Goal: Task Accomplishment & Management: Use online tool/utility

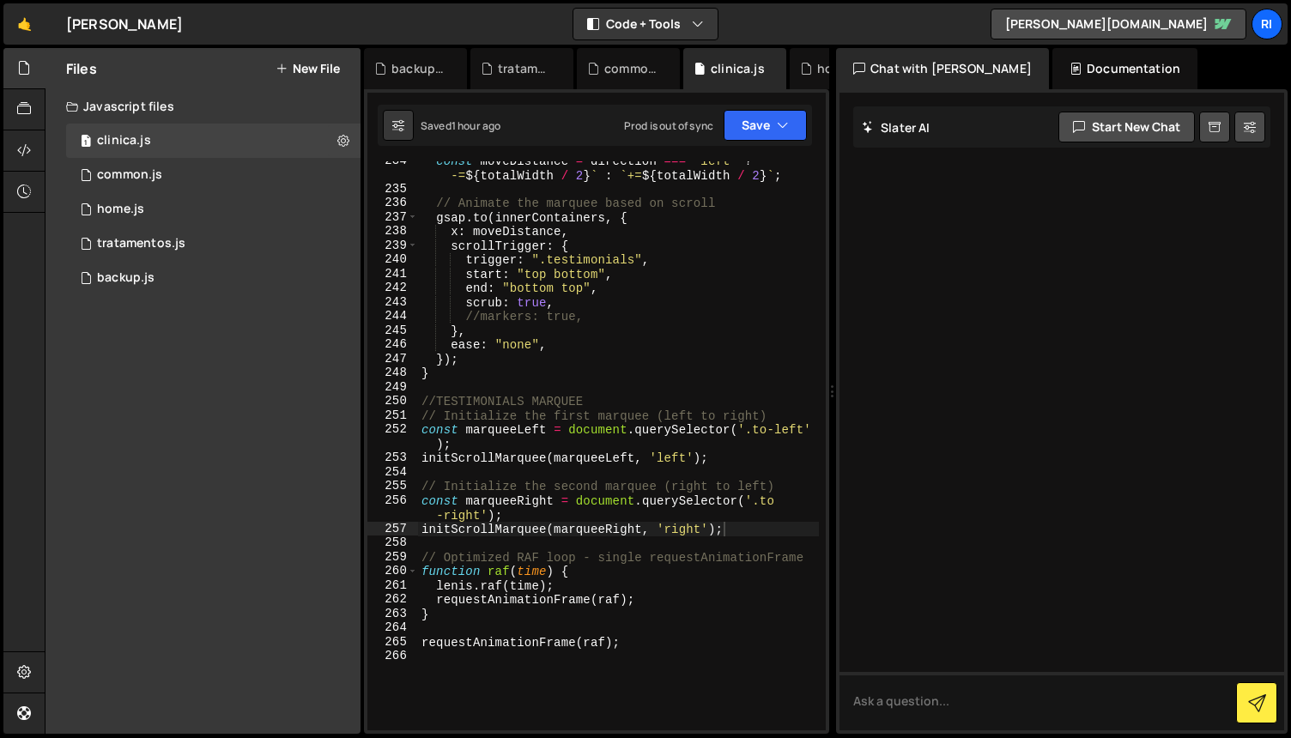
scroll to position [3394, 0]
click at [223, 173] on div "1 common.js 0" at bounding box center [213, 175] width 295 height 34
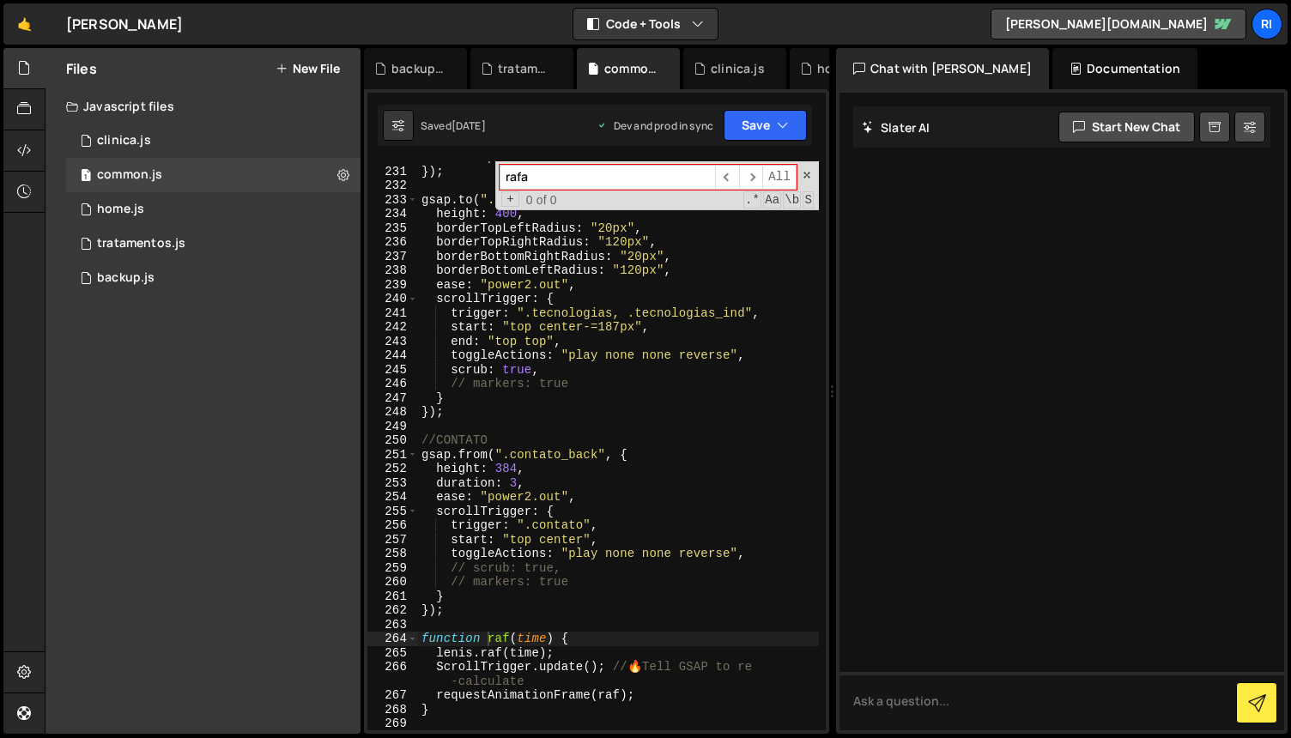
scroll to position [3581, 0]
click at [598, 459] on div "ease : "power1.out" , }) ; gsap . to ( ".tecnologias_video_container" , { heigh…" at bounding box center [618, 449] width 401 height 598
click at [582, 520] on div "ease : "power1.out" , }) ; gsap . to ( ".tecnologias_video_container" , { heigh…" at bounding box center [618, 449] width 401 height 598
paste textarea "contato_principal"
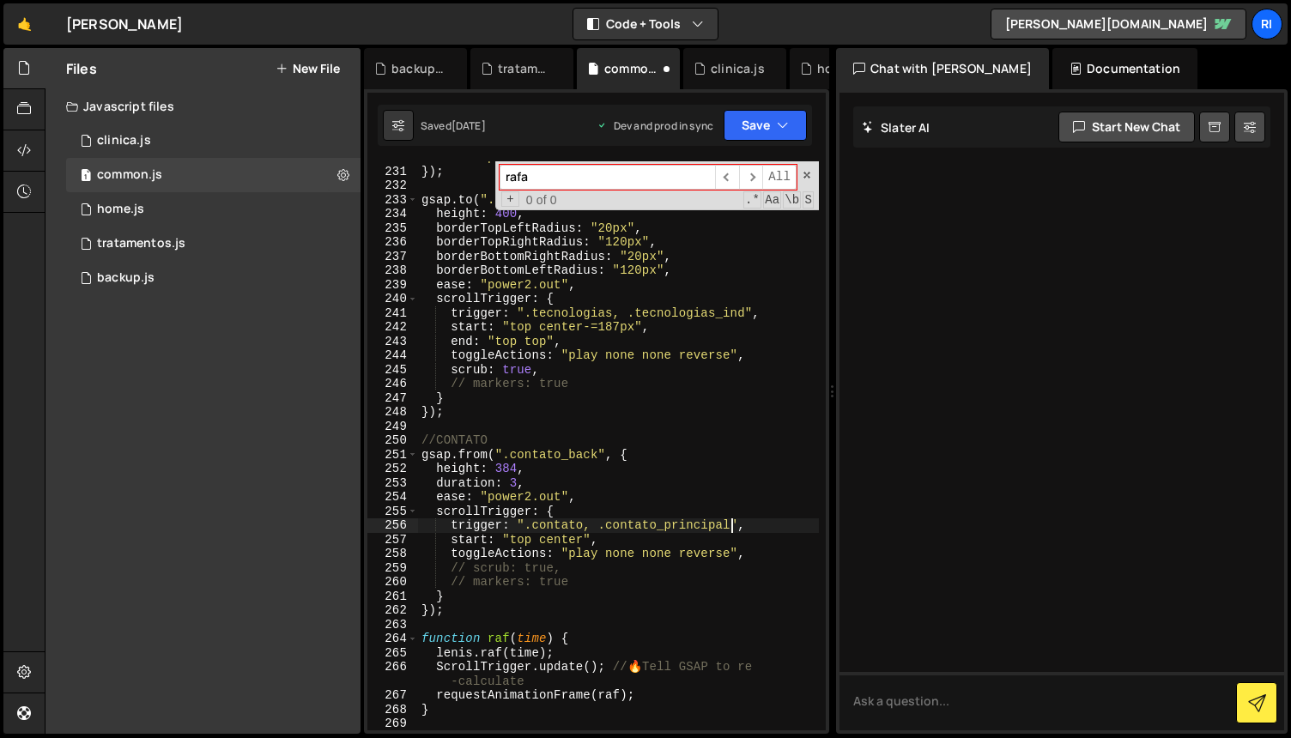
click at [735, 594] on div "ease : "power1.out" , }) ; gsap . to ( ".tecnologias_video_container" , { heigh…" at bounding box center [618, 449] width 401 height 598
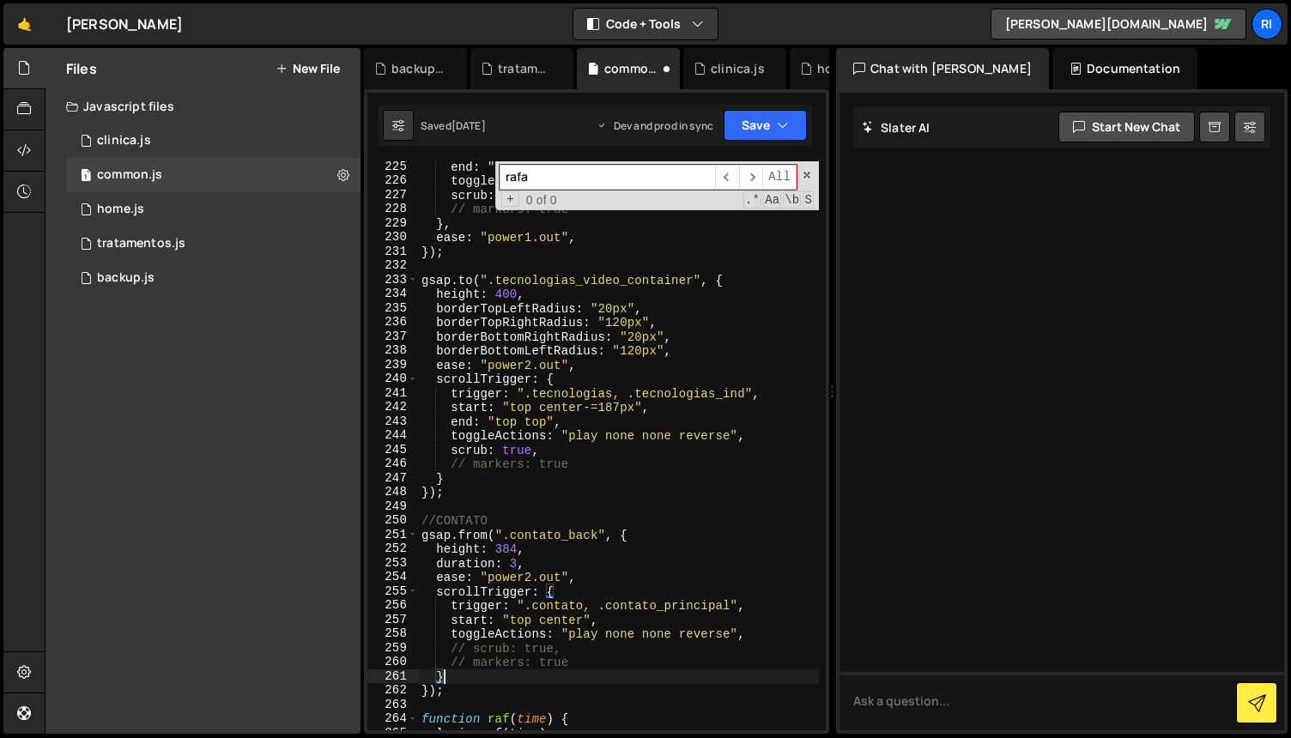
scroll to position [3521, 0]
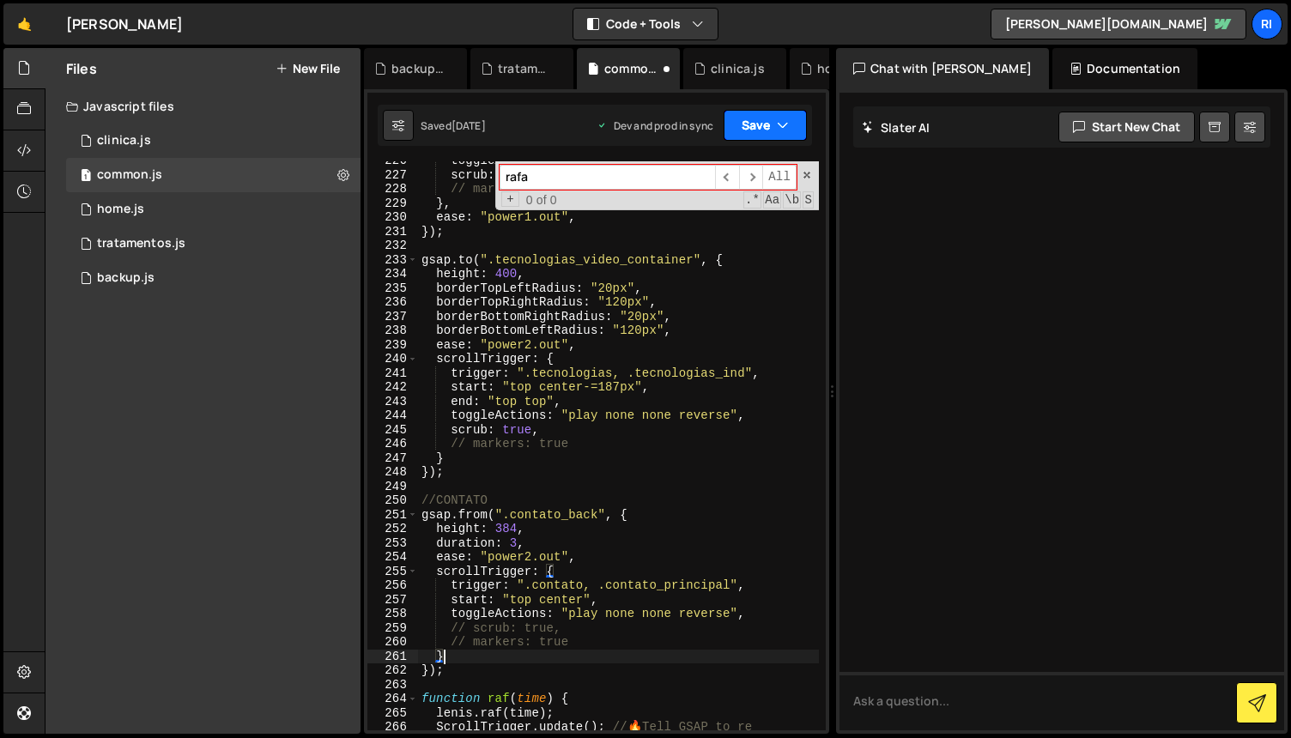
click at [757, 127] on button "Save" at bounding box center [765, 125] width 83 height 31
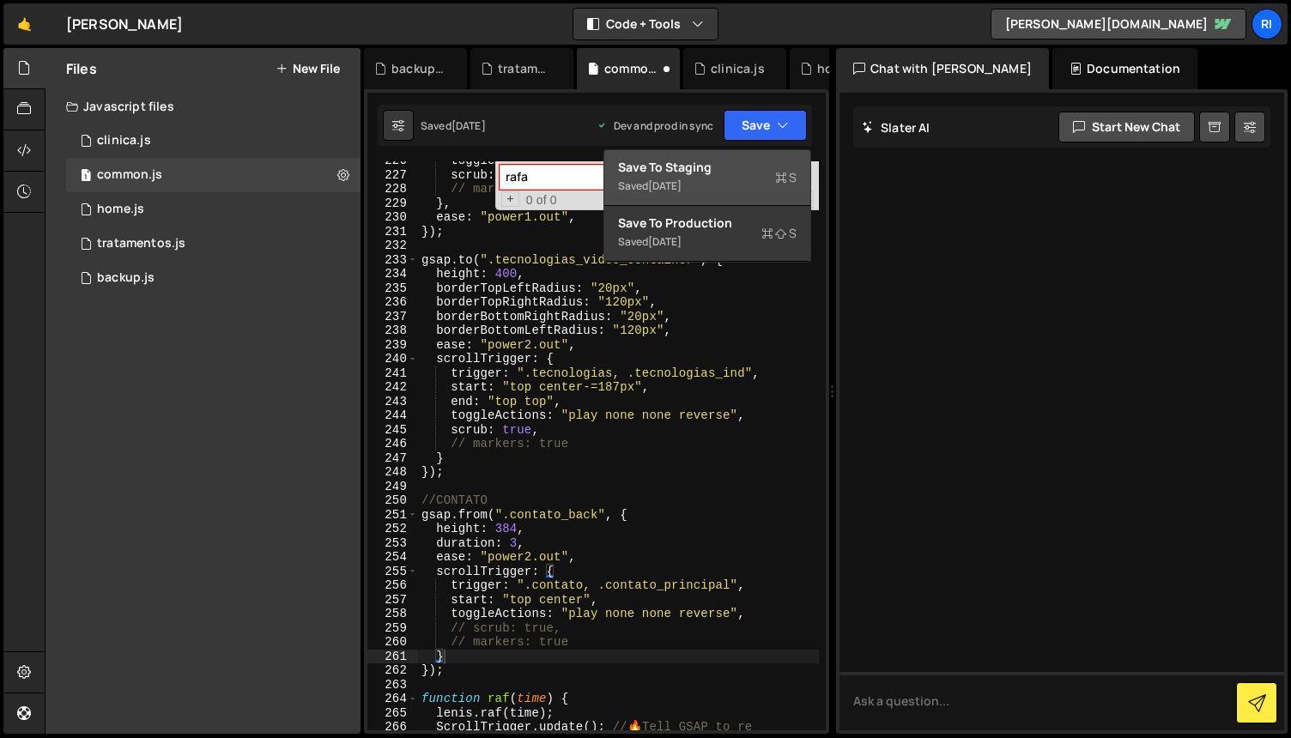
click at [716, 178] on div "Saved [DATE]" at bounding box center [707, 186] width 179 height 21
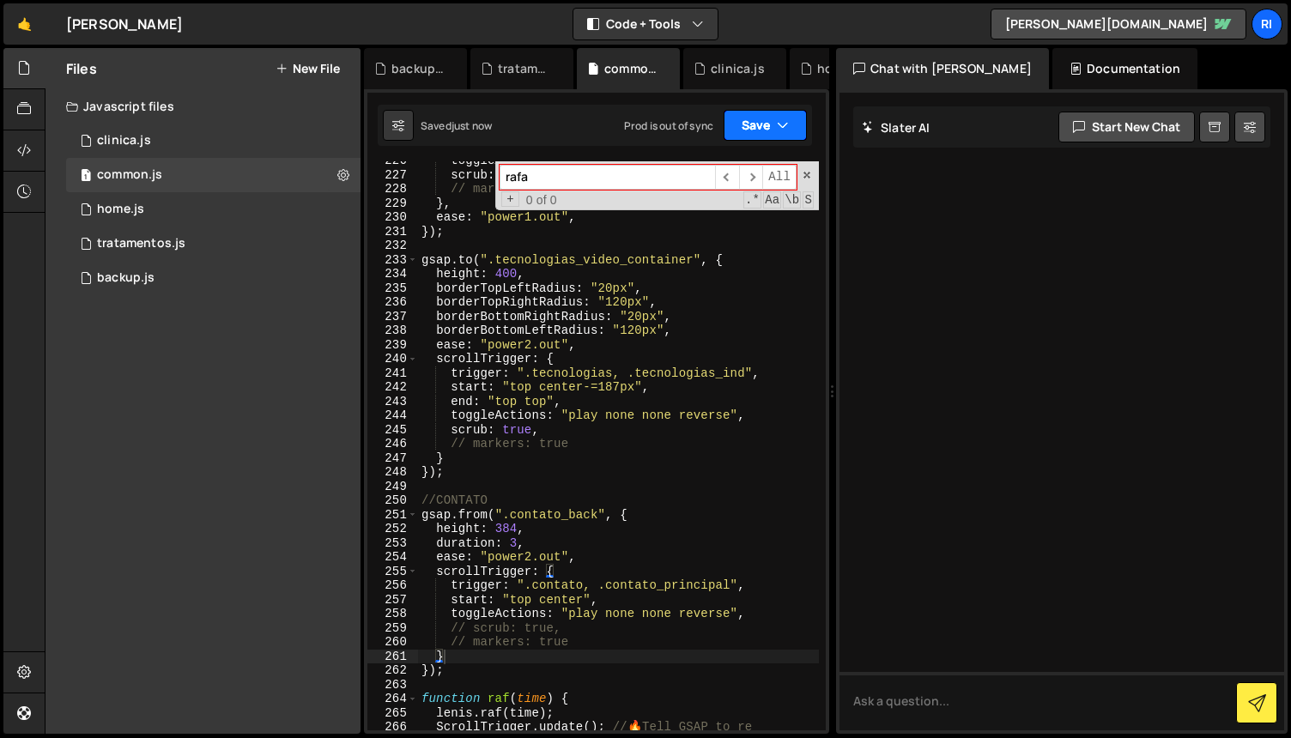
click at [736, 118] on button "Save" at bounding box center [765, 125] width 83 height 31
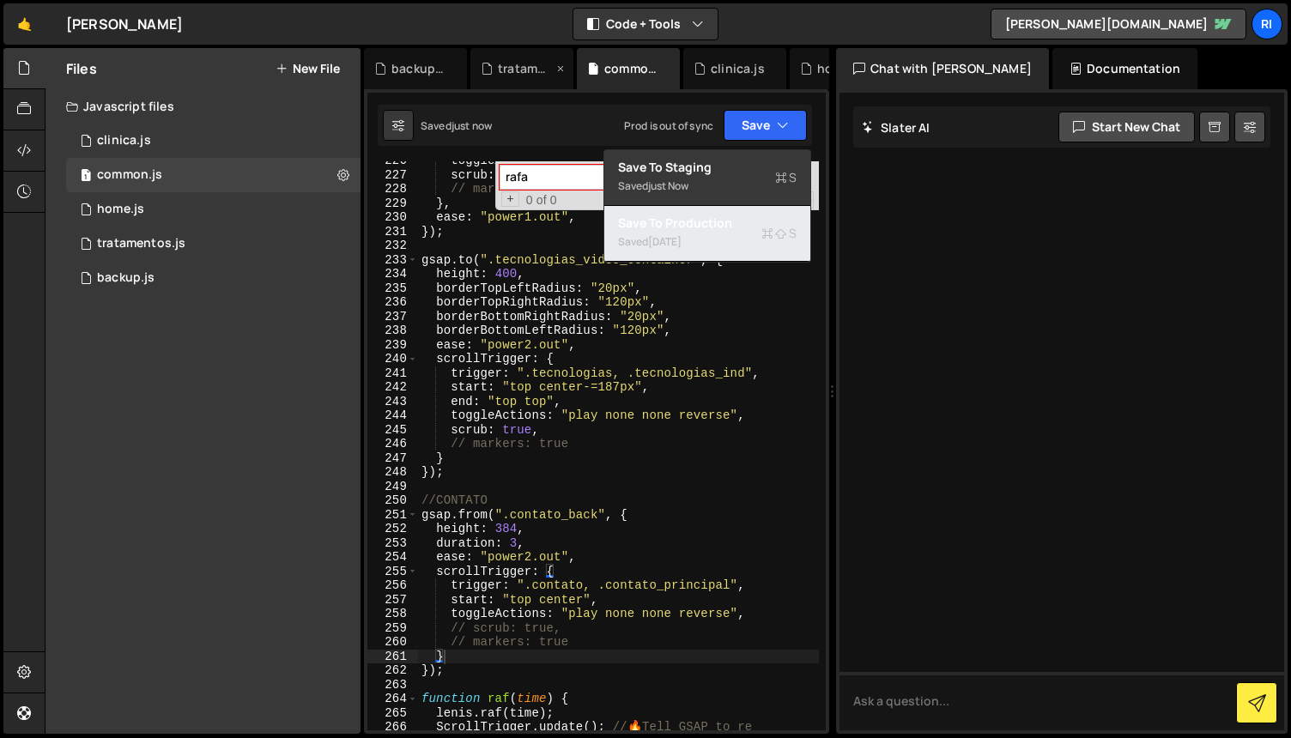
drag, startPoint x: 698, startPoint y: 243, endPoint x: 560, endPoint y: 69, distance: 222.5
click at [698, 243] on div "Saved [DATE]" at bounding box center [707, 242] width 179 height 21
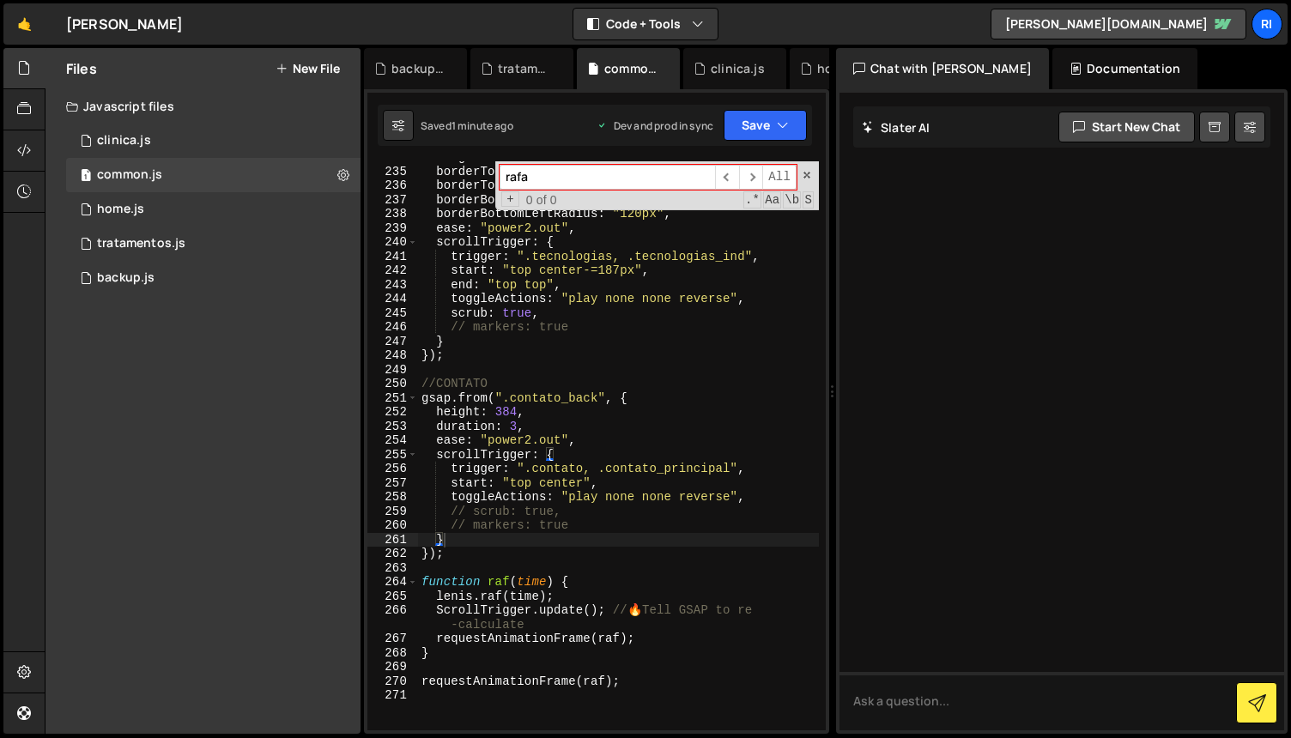
scroll to position [3644, 0]
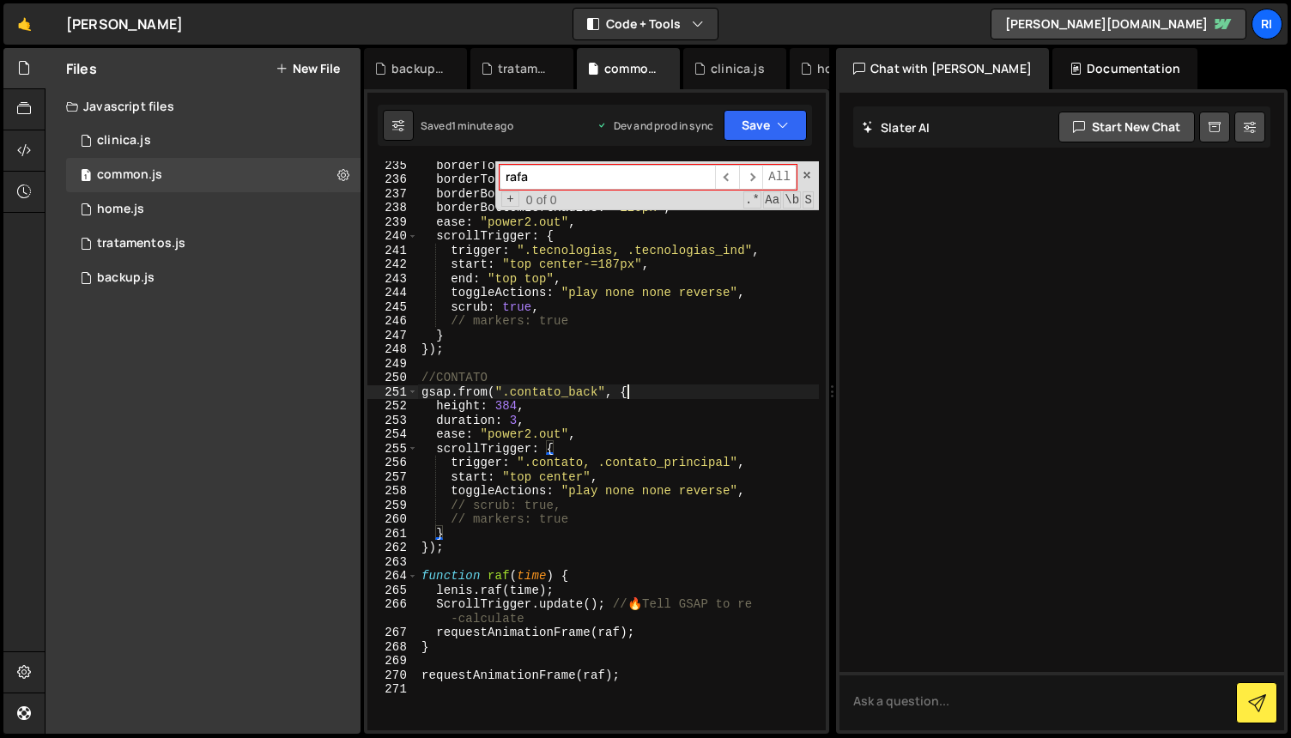
click at [655, 395] on div "borderTopLeftRadius : "20px" , borderTopRightRadius : "120px" , borderBottomRig…" at bounding box center [618, 457] width 401 height 598
click at [673, 495] on div "borderTopLeftRadius : "20px" , borderTopRightRadius : "120px" , borderBottomRig…" at bounding box center [618, 457] width 401 height 598
click at [506, 538] on div "borderTopLeftRadius : "20px" , borderTopRightRadius : "120px" , borderBottomRig…" at bounding box center [618, 457] width 401 height 598
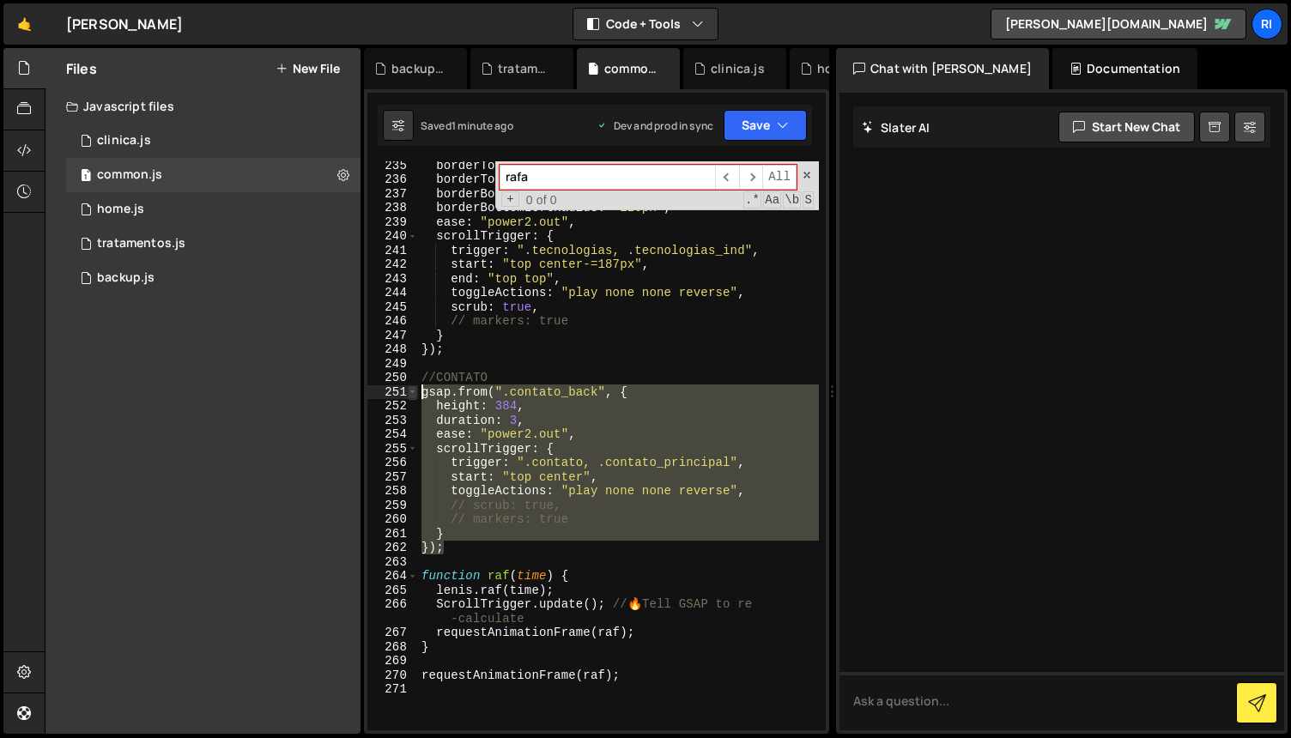
drag, startPoint x: 475, startPoint y: 547, endPoint x: 408, endPoint y: 395, distance: 166.1
click at [408, 395] on div "} 235 236 237 238 239 240 241 242 243 244 245 246 247 248 249 250 251 252 253 2…" at bounding box center [597, 445] width 459 height 569
type textarea "gsap.from(".contato_back", { height: 384,"
click at [509, 559] on div "borderTopLeftRadius : "20px" , borderTopRightRadius : "120px" , borderBottomRig…" at bounding box center [618, 457] width 401 height 598
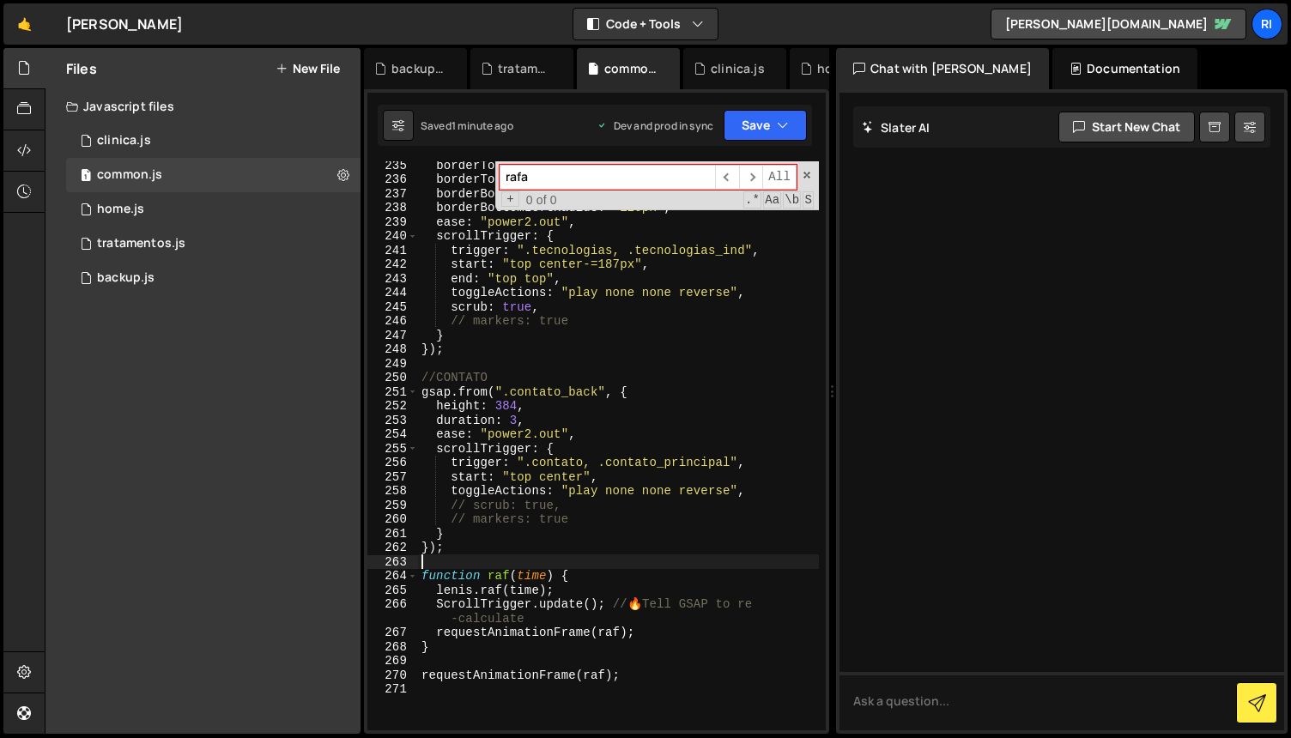
scroll to position [0, 0]
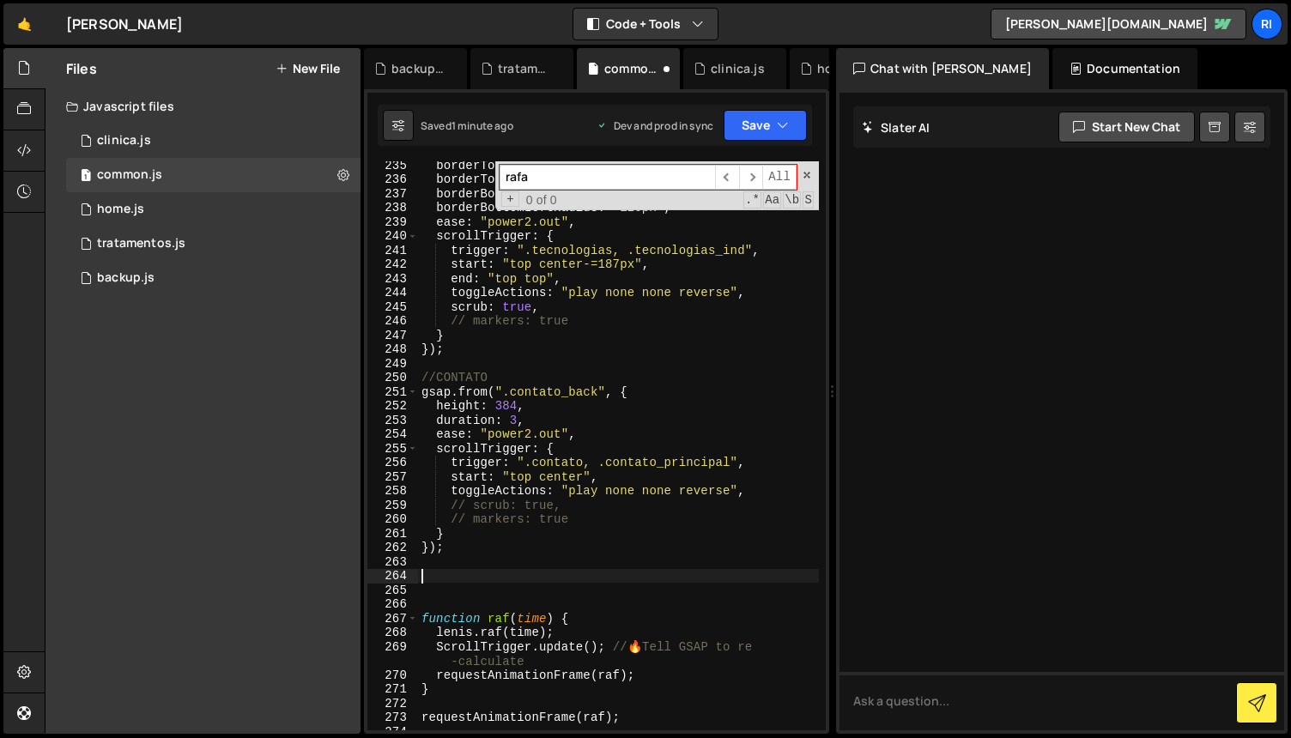
paste textarea "});"
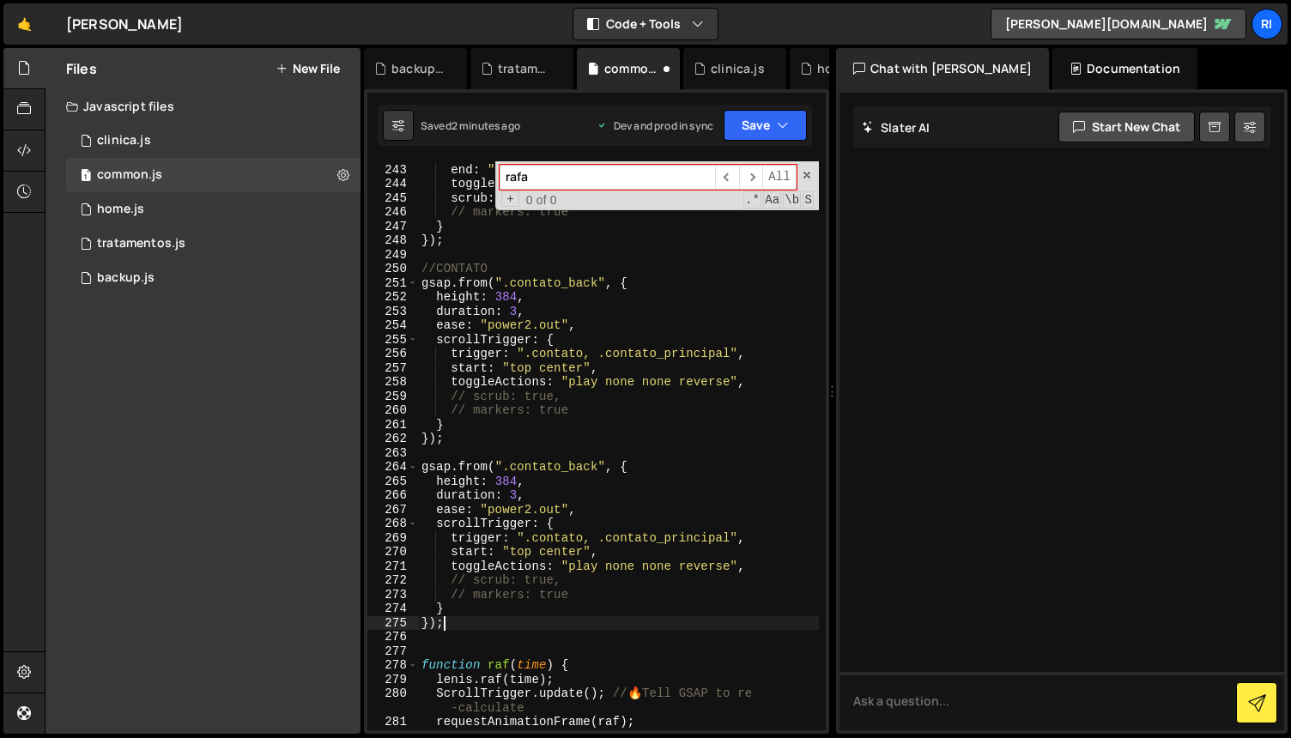
scroll to position [3786, 0]
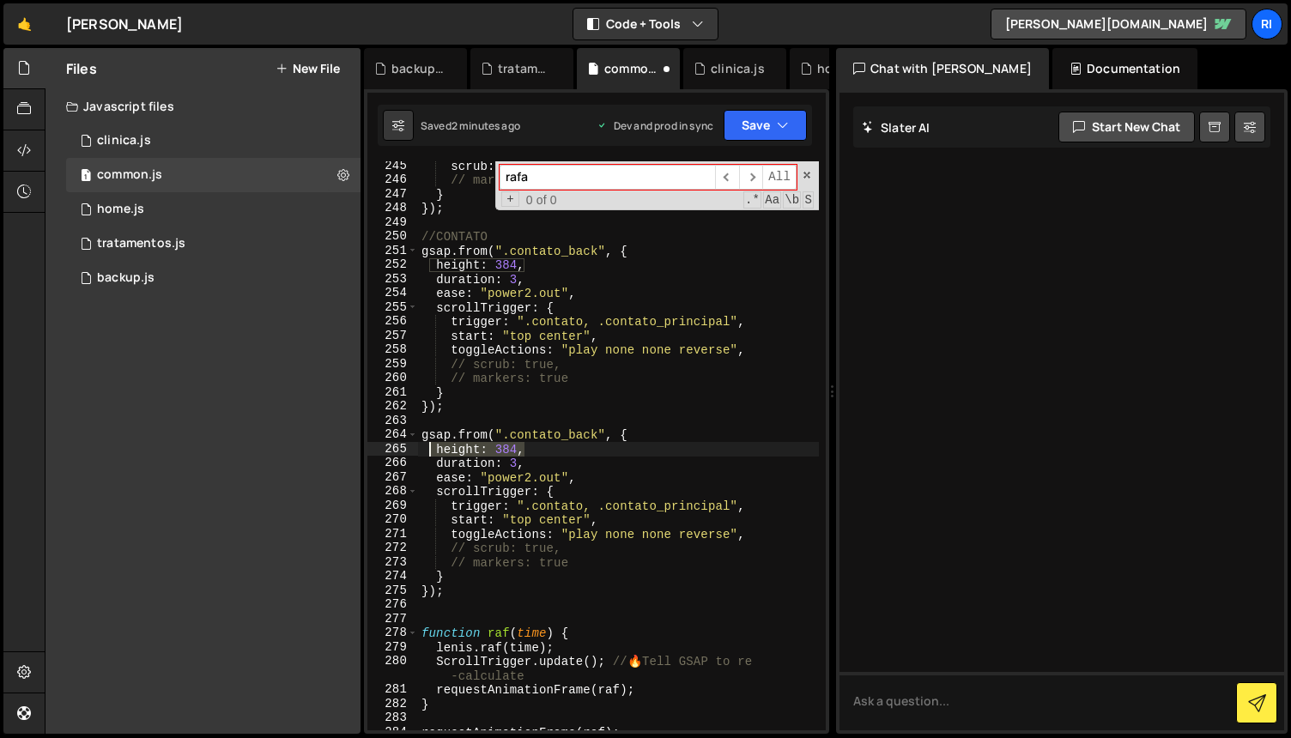
drag, startPoint x: 534, startPoint y: 449, endPoint x: 429, endPoint y: 451, distance: 104.8
click at [429, 451] on div "scrub : true , // markers: true } }) ; //CONTATO gsap . from ( ".contato_back" …" at bounding box center [618, 458] width 401 height 598
type textarea "height: 384,"
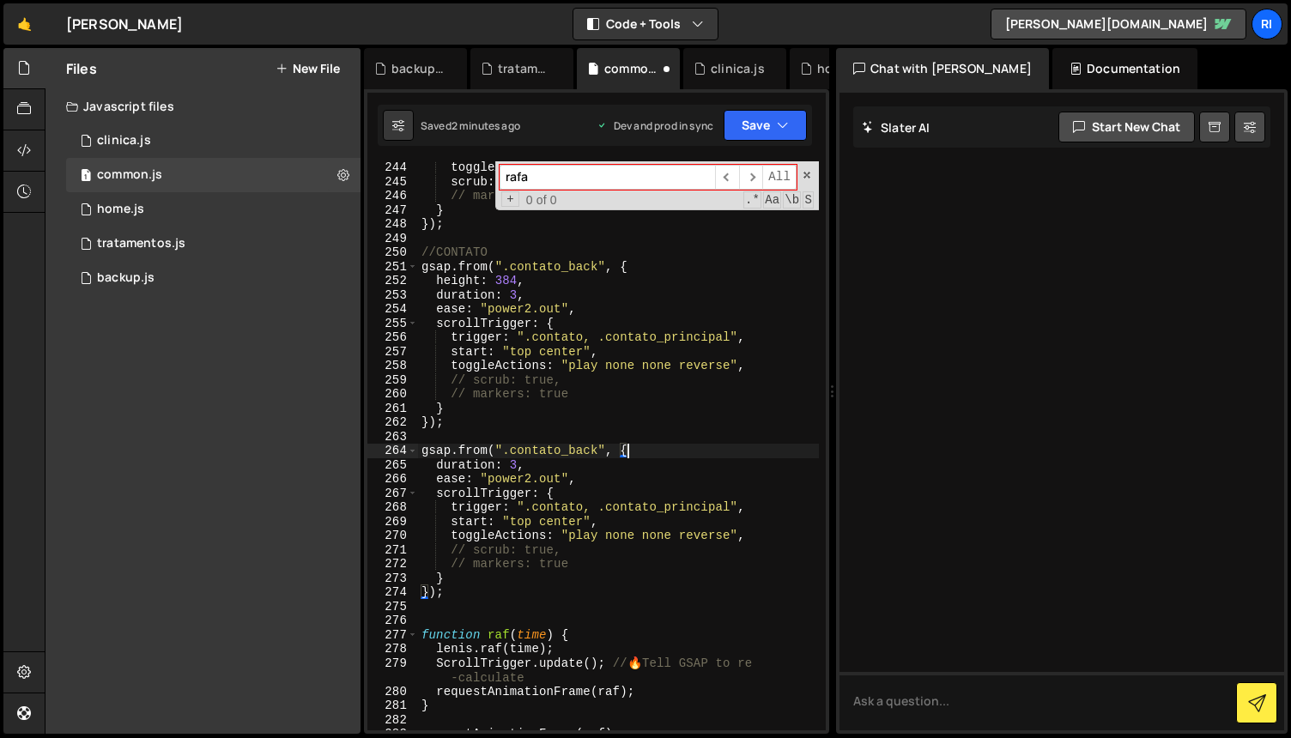
scroll to position [3766, 0]
type textarea "gsap.from(".contato_back", {"
click at [809, 173] on span at bounding box center [807, 175] width 12 height 12
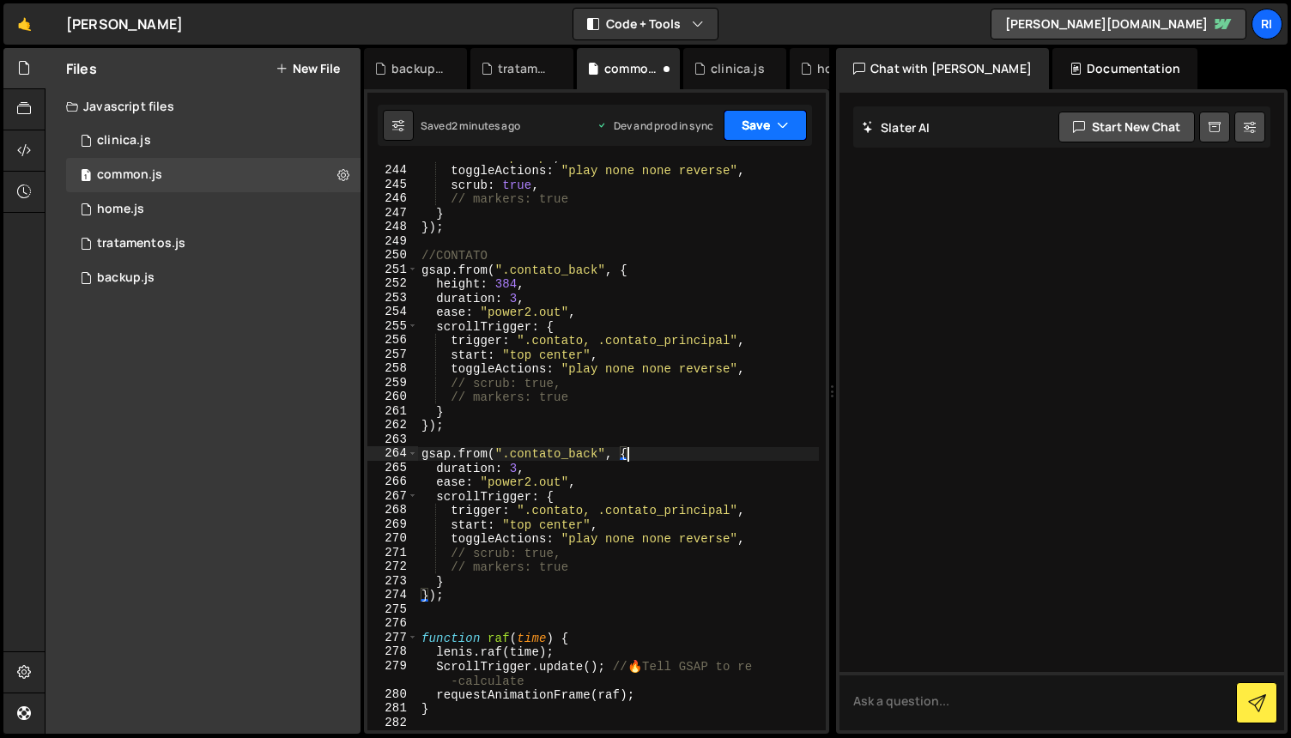
click at [758, 129] on button "Save" at bounding box center [765, 125] width 83 height 31
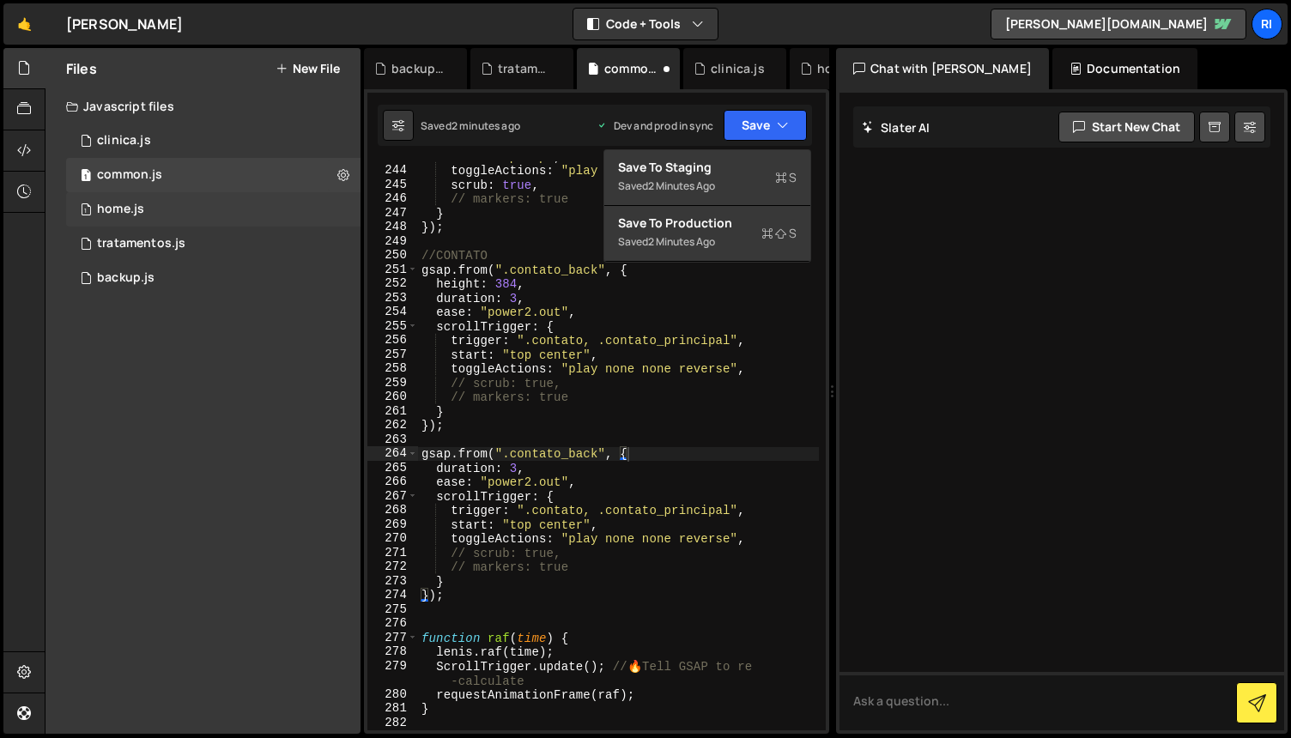
click at [185, 214] on div "1 home.js 0" at bounding box center [213, 209] width 295 height 34
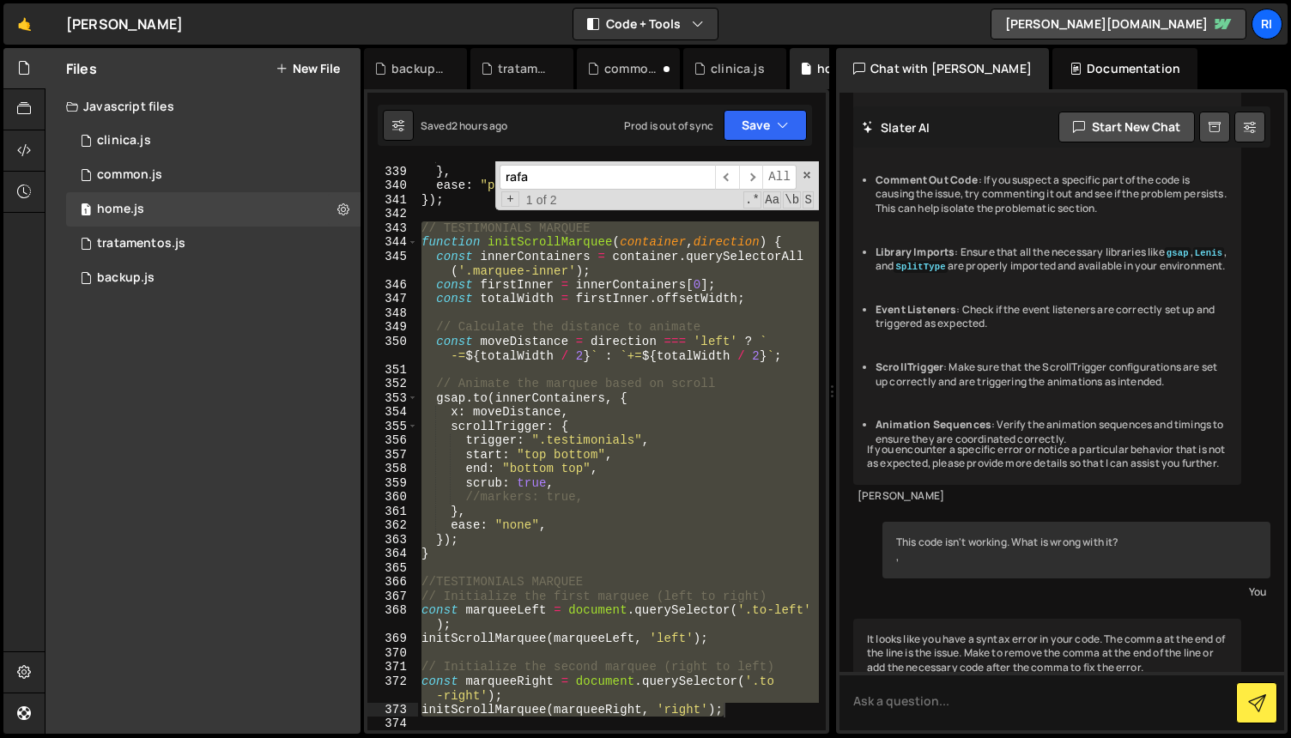
scroll to position [15293, 0]
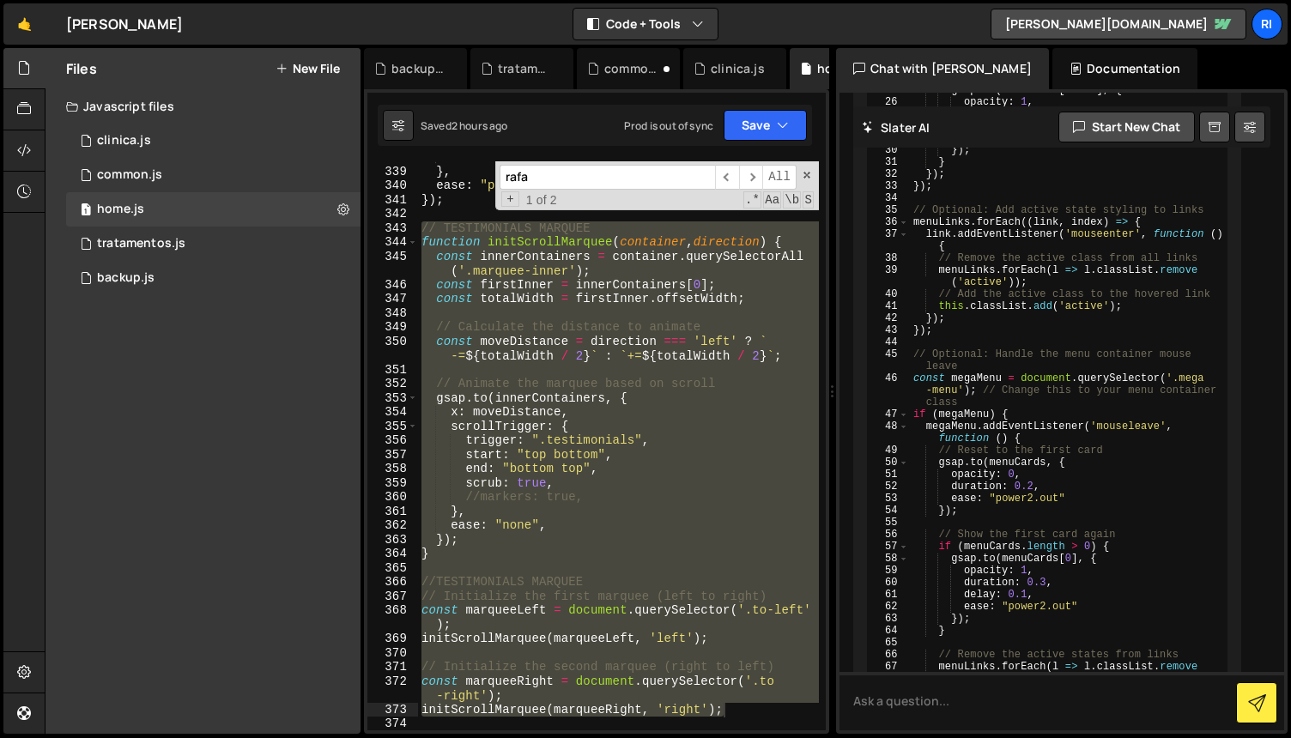
drag, startPoint x: 716, startPoint y: 485, endPoint x: 702, endPoint y: 463, distance: 26.2
click at [716, 486] on div "//markers: true } , ease : "power1.out" , }) ; // TESTIMONIALS MARQUEE function…" at bounding box center [618, 445] width 401 height 569
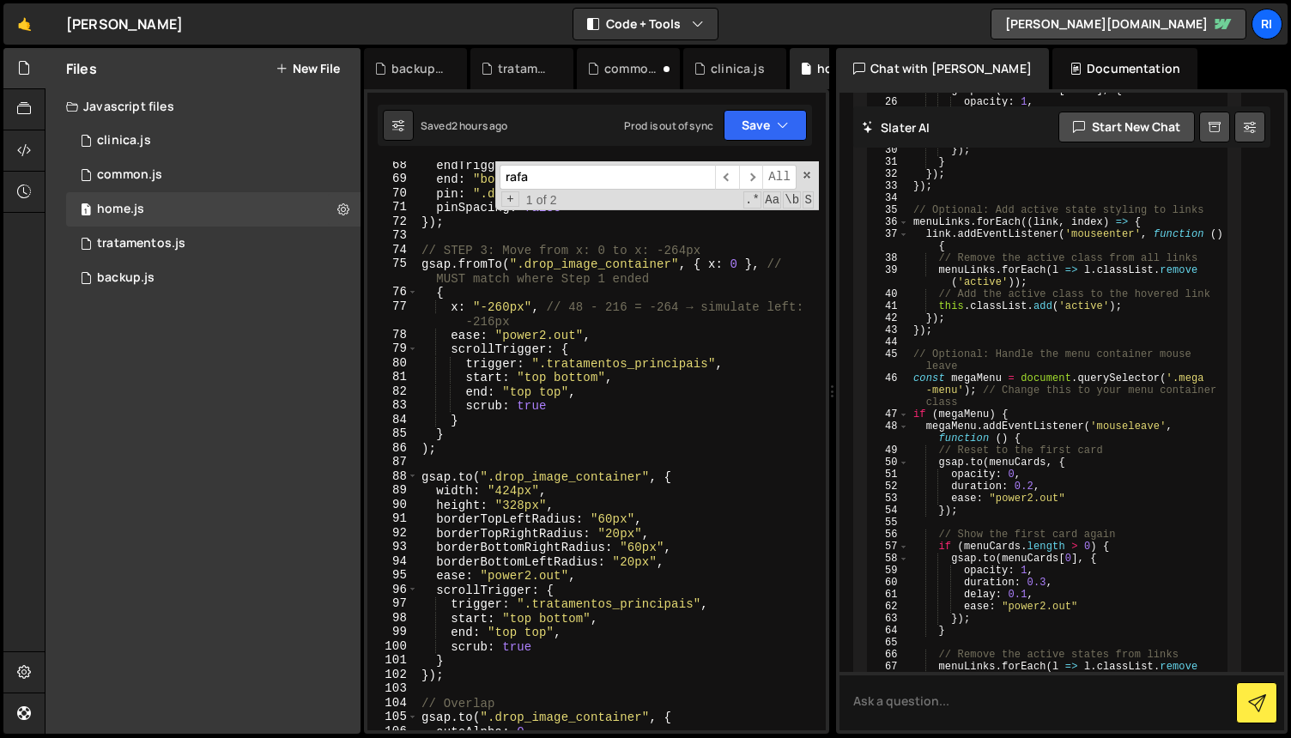
scroll to position [0, 0]
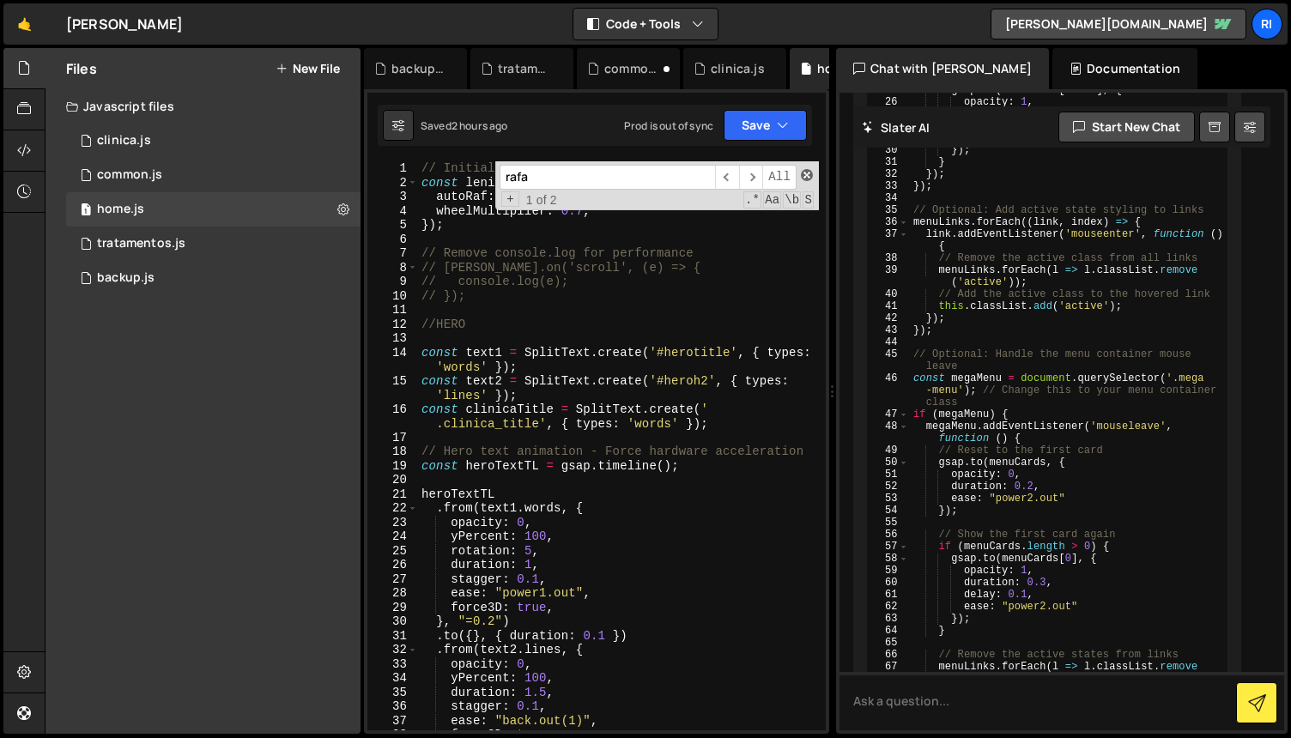
click at [807, 173] on span at bounding box center [807, 175] width 12 height 12
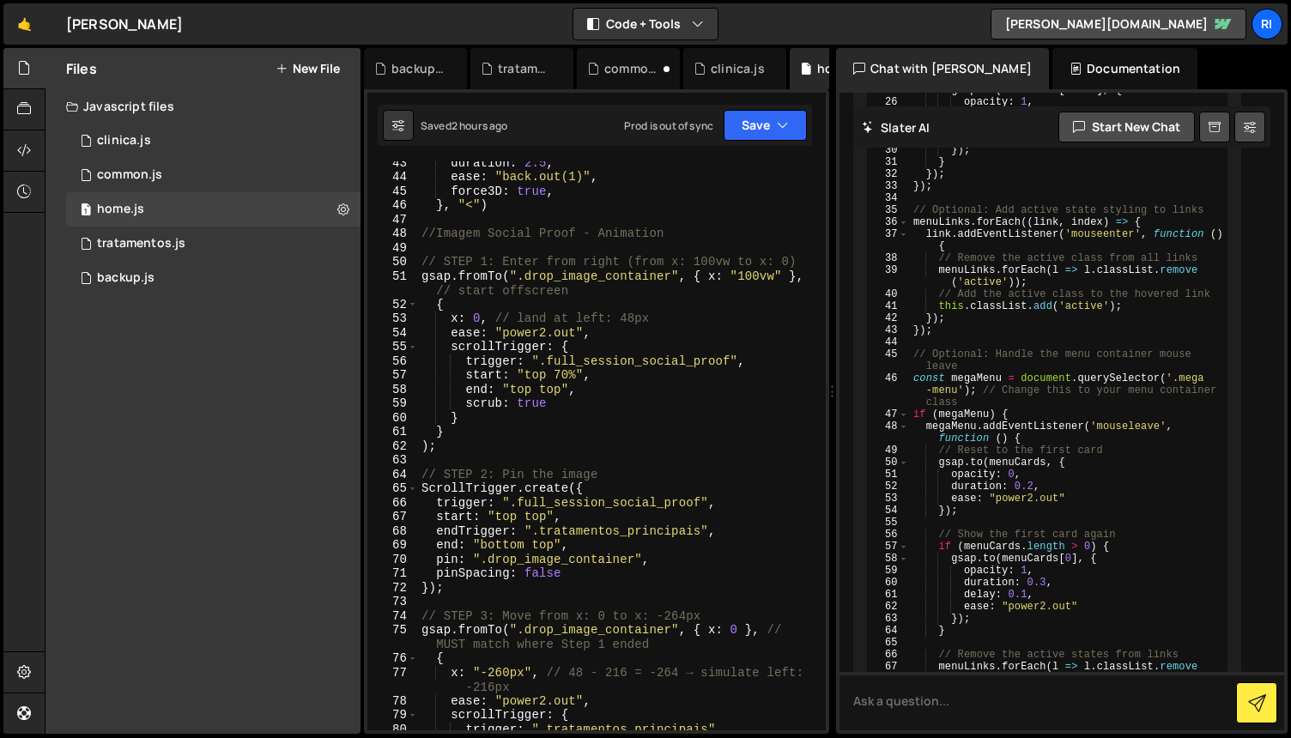
scroll to position [643, 0]
drag, startPoint x: 785, startPoint y: 276, endPoint x: 711, endPoint y: 277, distance: 73.8
click at [711, 277] on div "duration : 2.5 , ease : "back.out(1)" , force3D : true , } , "<" ) //Imagem Soc…" at bounding box center [618, 454] width 401 height 598
type textarea "gsap.fromTo(".drop_image_container", { x: "100vw" }, // start offscreen"
click at [145, 177] on div "common.js" at bounding box center [129, 174] width 65 height 15
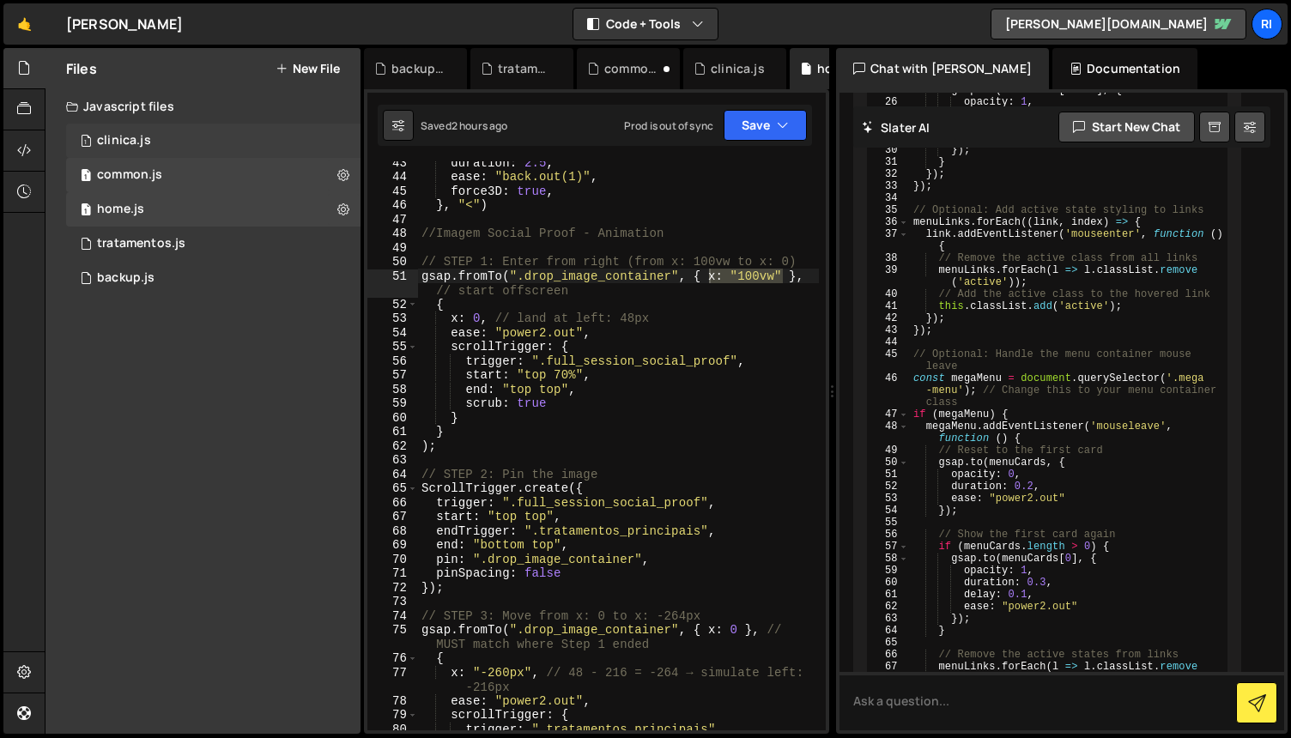
scroll to position [0, 0]
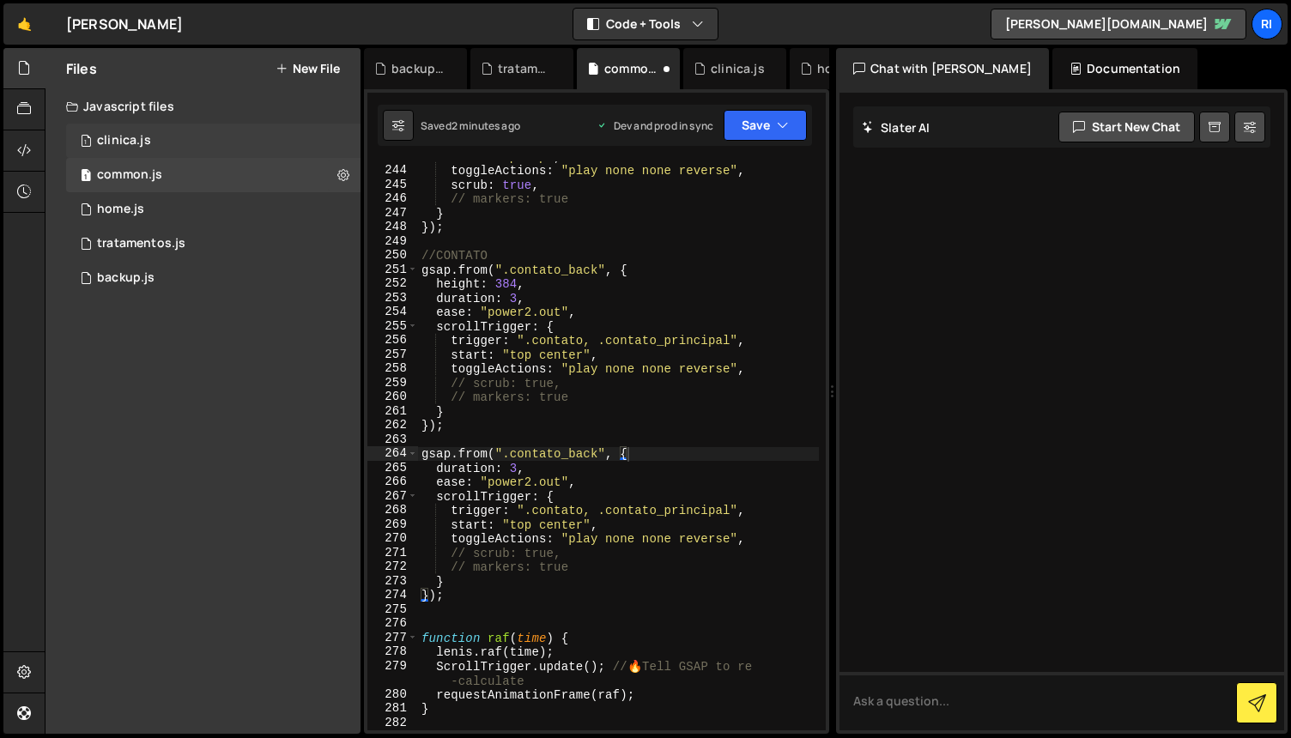
click at [134, 136] on div "clinica.js" at bounding box center [124, 140] width 54 height 15
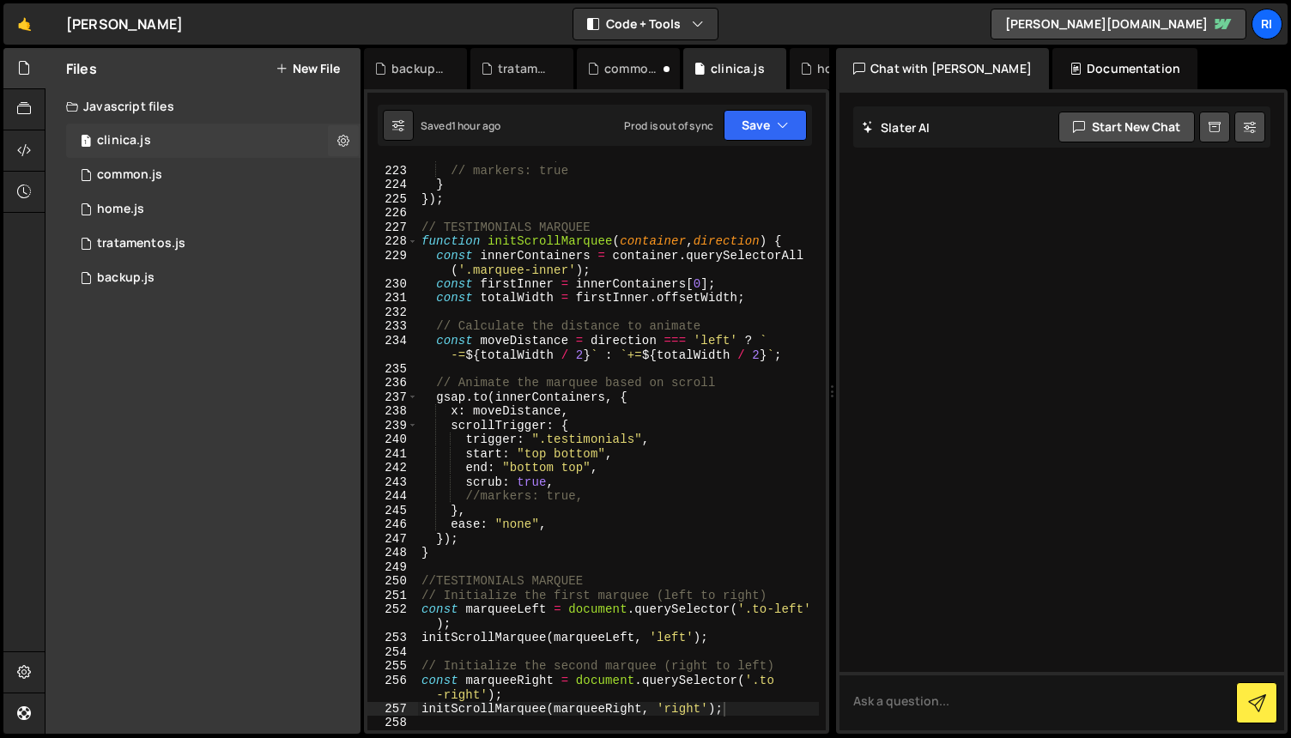
scroll to position [3210, 0]
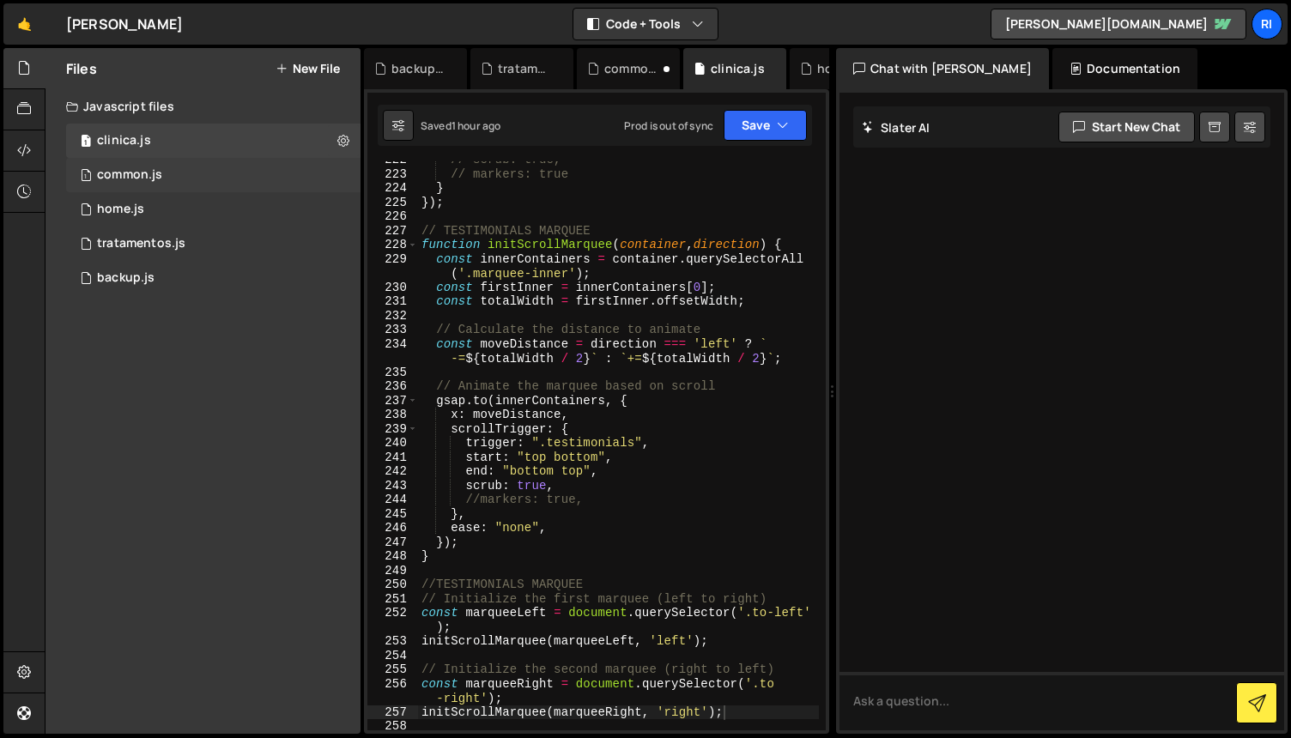
click at [175, 180] on div "1 common.js 0" at bounding box center [213, 175] width 295 height 34
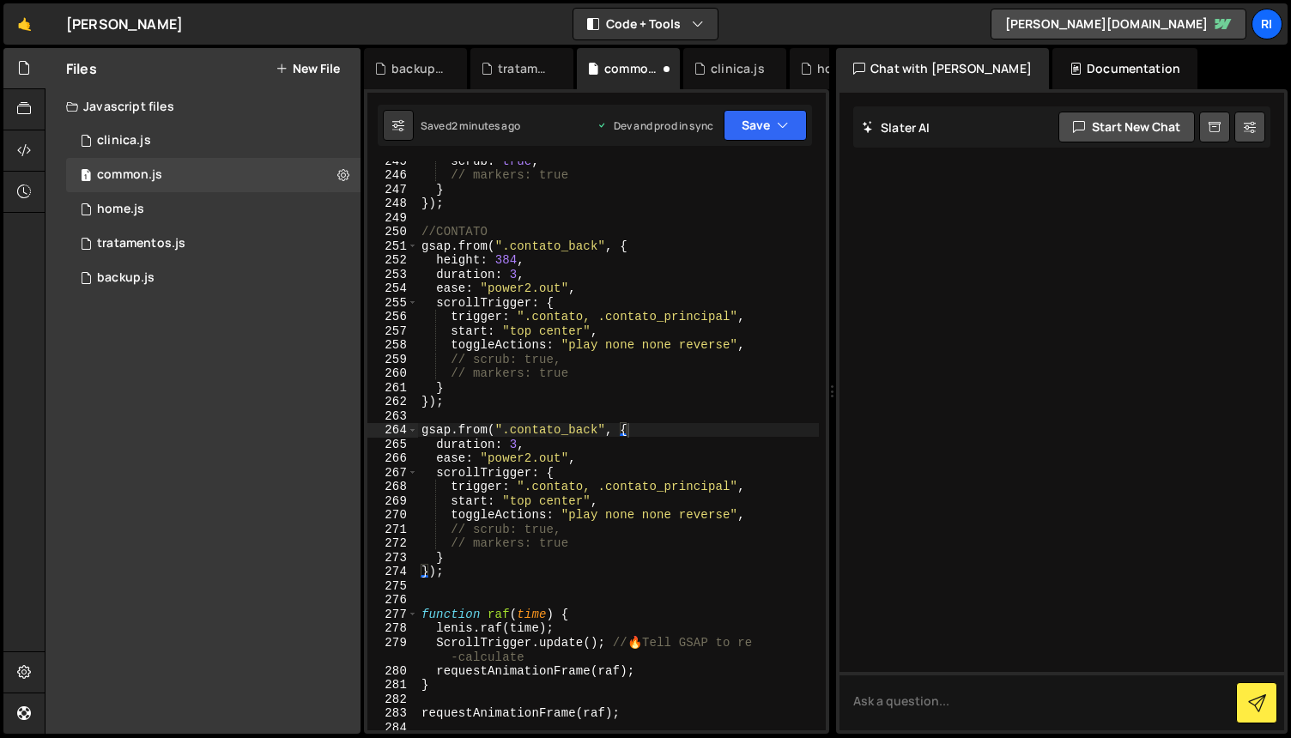
scroll to position [3792, 0]
click at [597, 427] on div "scrub : true , // markers: true } }) ; //CONTATO gsap . from ( ".contato_back" …" at bounding box center [618, 451] width 401 height 598
click at [540, 439] on div "scrub : true , // markers: true } }) ; //CONTATO gsap . from ( ".contato_back" …" at bounding box center [618, 451] width 401 height 598
click at [671, 431] on div "scrub : true , // markers: true } }) ; //CONTATO gsap . from ( ".contato_back" …" at bounding box center [618, 451] width 401 height 598
type textarea "gsap.from(".contato_back", {"
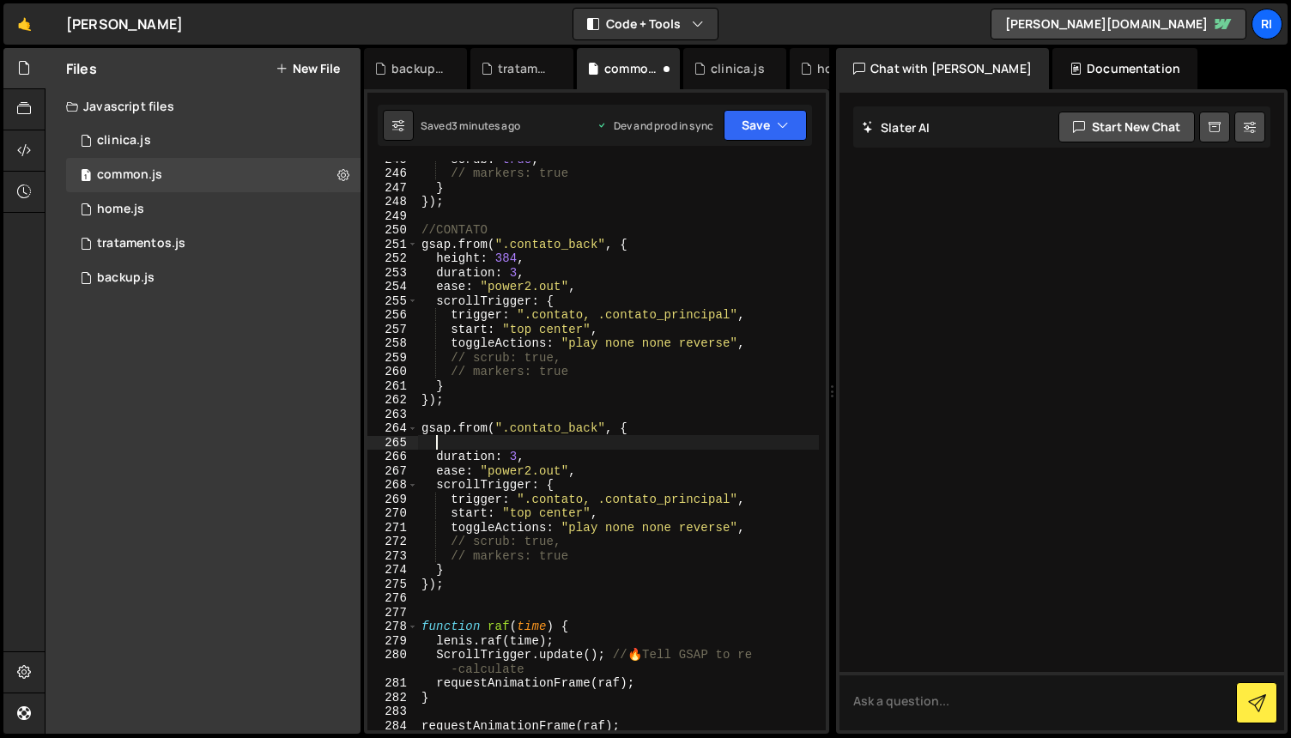
paste textarea "x: "100vw""
click at [598, 429] on div "scrub : true , // markers: true } }) ; //CONTATO gsap . from ( ".contato_back" …" at bounding box center [618, 451] width 401 height 598
click at [699, 381] on div "scrub : true , // markers: true } }) ; //CONTATO gsap . from ( ".contato_back" …" at bounding box center [618, 451] width 401 height 598
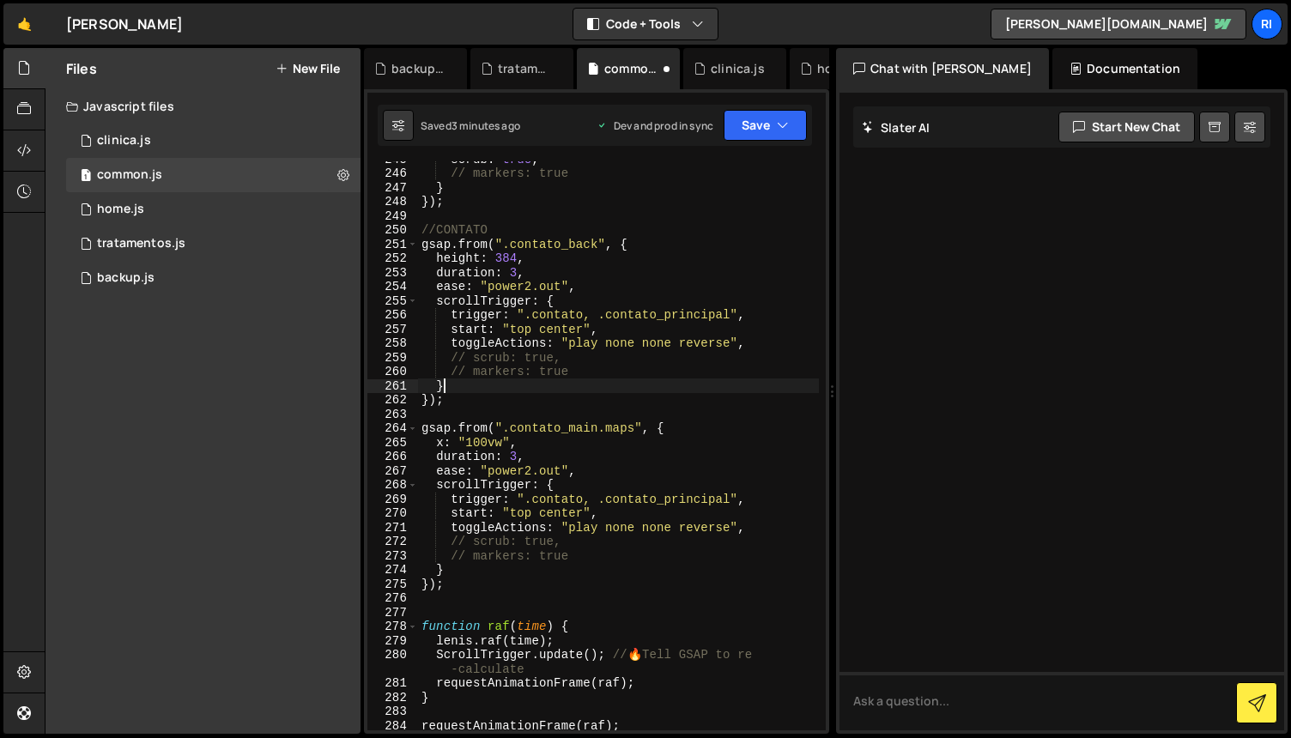
type textarea "}"
click at [732, 410] on div "scrub : true , // markers: true } }) ; //CONTATO gsap . from ( ".contato_back" …" at bounding box center [618, 451] width 401 height 598
click at [593, 499] on div "scrub : true , // markers: true } }) ; //CONTATO gsap . from ( ".contato_back" …" at bounding box center [618, 451] width 401 height 598
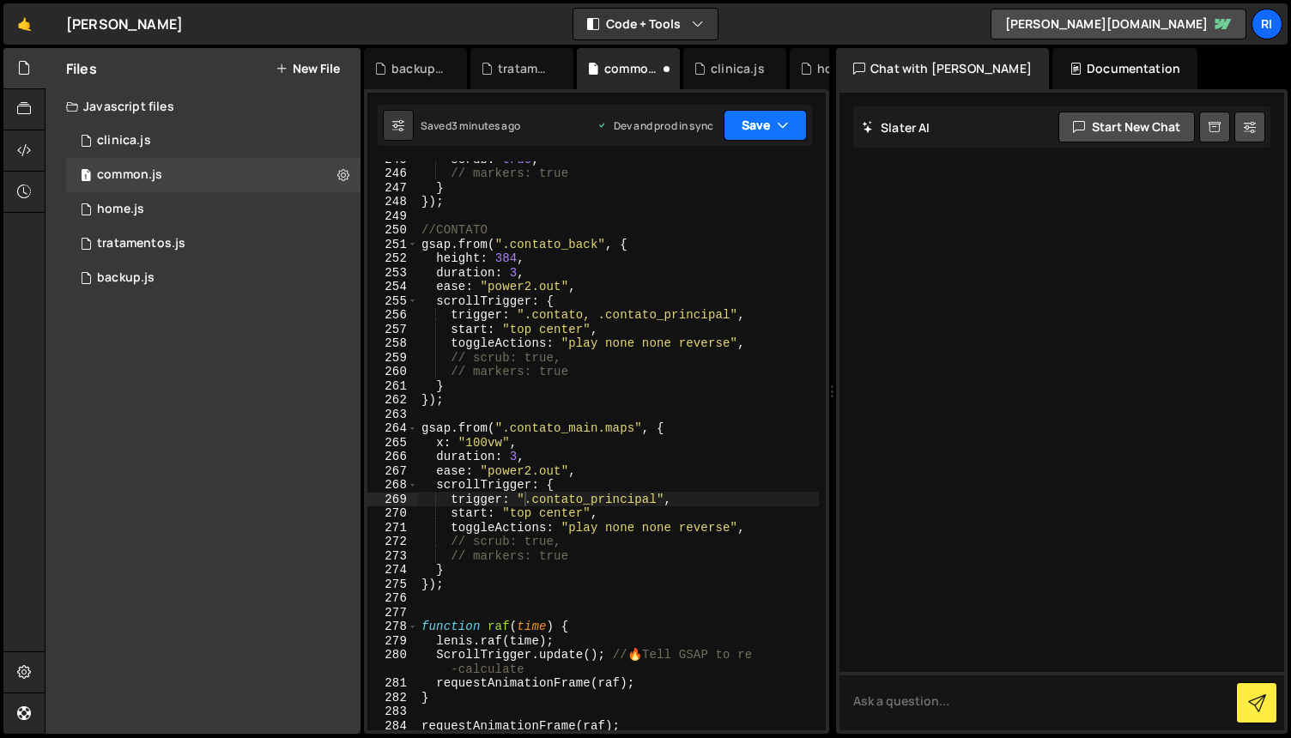
click at [761, 124] on button "Save" at bounding box center [765, 125] width 83 height 31
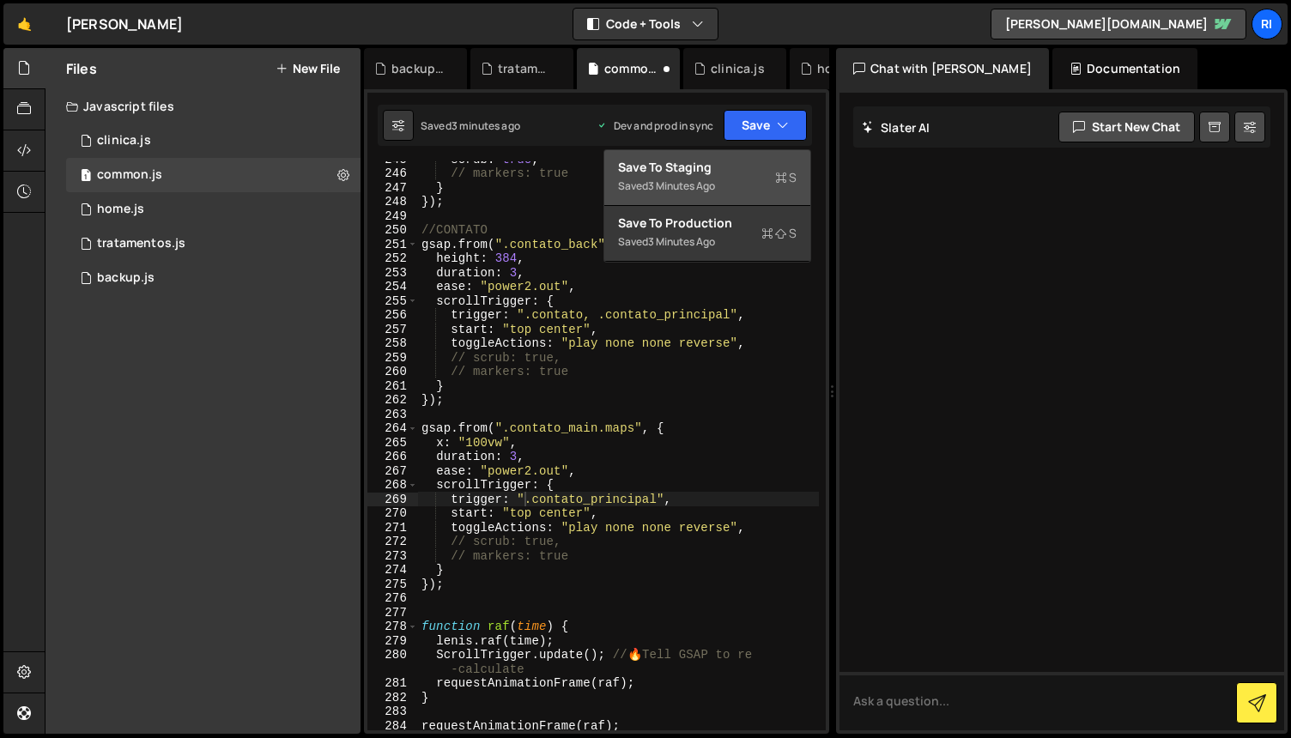
click at [715, 189] on div "3 minutes ago" at bounding box center [681, 186] width 67 height 15
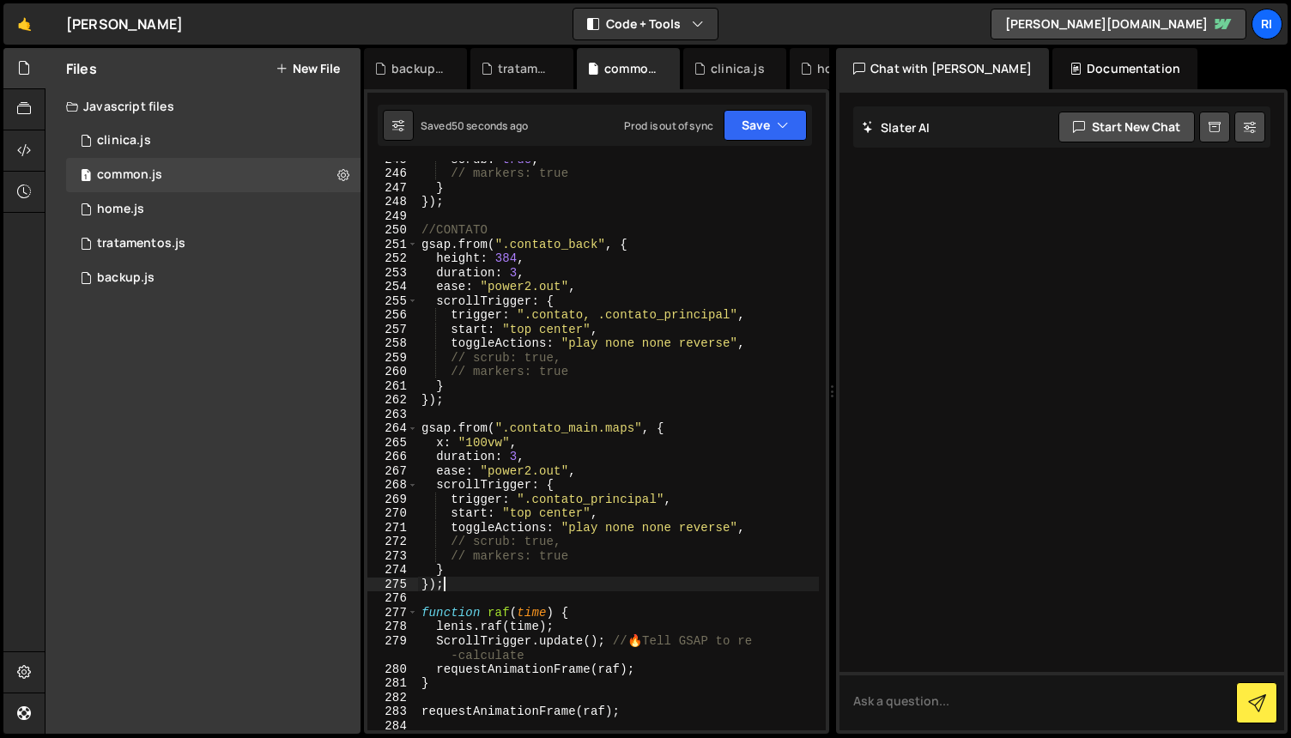
drag, startPoint x: 599, startPoint y: 578, endPoint x: 605, endPoint y: 568, distance: 11.2
click at [599, 578] on div "scrub : true , // markers: true } }) ; //CONTATO gsap . from ( ".contato_back" …" at bounding box center [618, 451] width 401 height 598
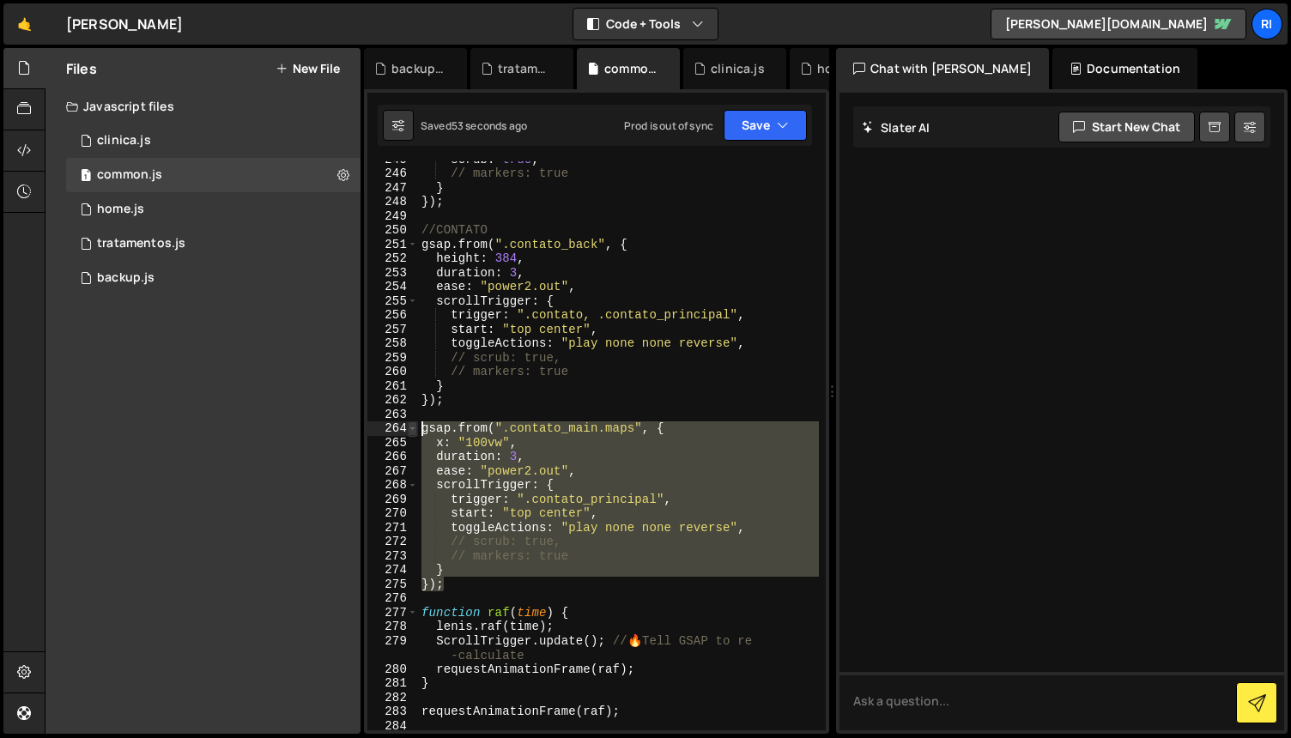
drag, startPoint x: 462, startPoint y: 581, endPoint x: 409, endPoint y: 432, distance: 158.6
click at [409, 432] on div "}); 245 246 247 248 249 250 251 252 253 254 255 256 257 258 259 260 261 262 263…" at bounding box center [597, 445] width 459 height 569
click at [568, 471] on div "scrub : true , // markers: true } }) ; //CONTATO gsap . from ( ".contato_back" …" at bounding box center [618, 445] width 401 height 569
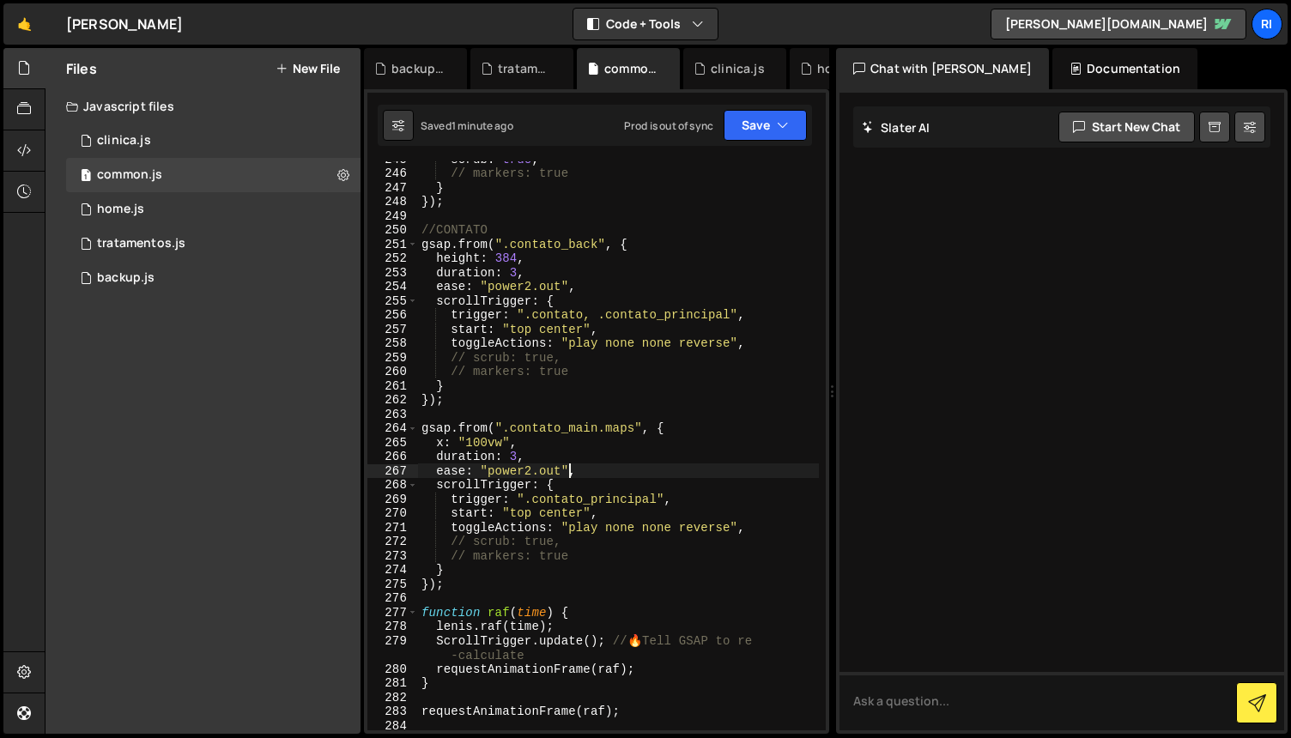
click at [541, 455] on div "scrub : true , // markers: true } }) ; //CONTATO gsap . from ( ".contato_back" …" at bounding box center [618, 451] width 401 height 598
type textarea "duration: 3,"
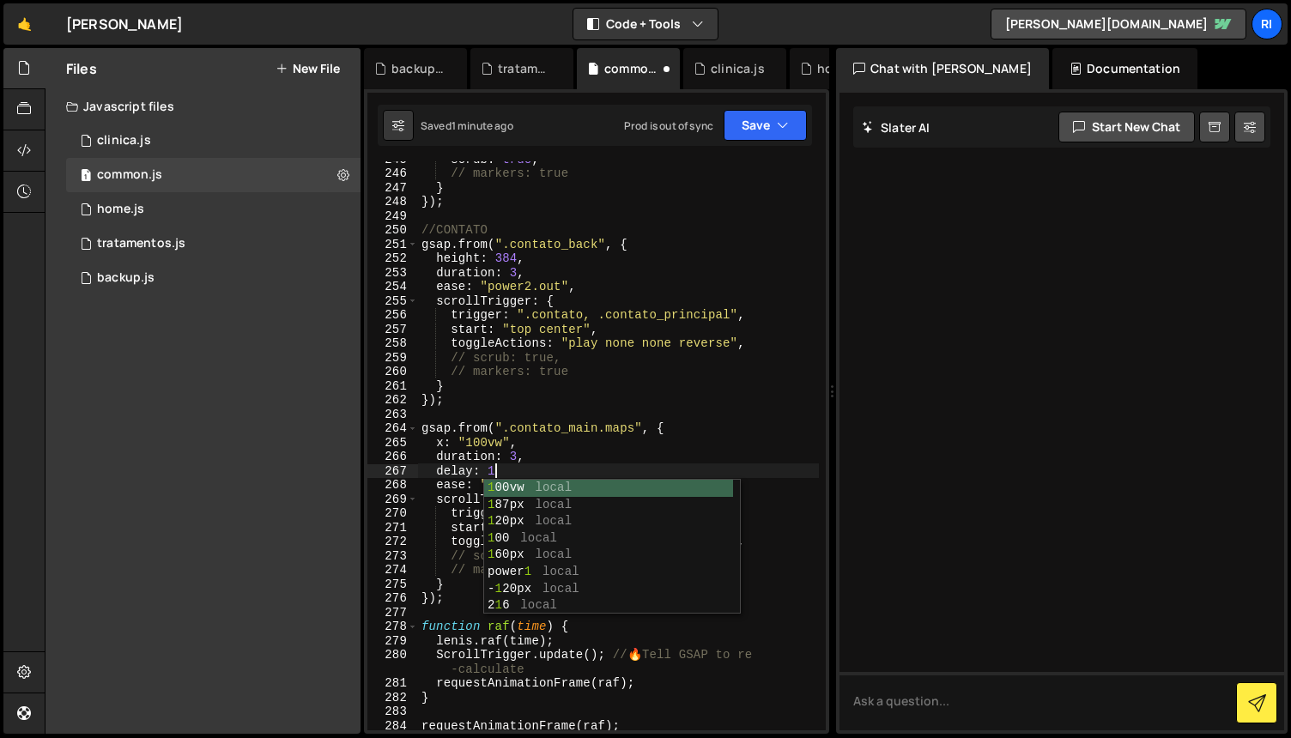
scroll to position [0, 4]
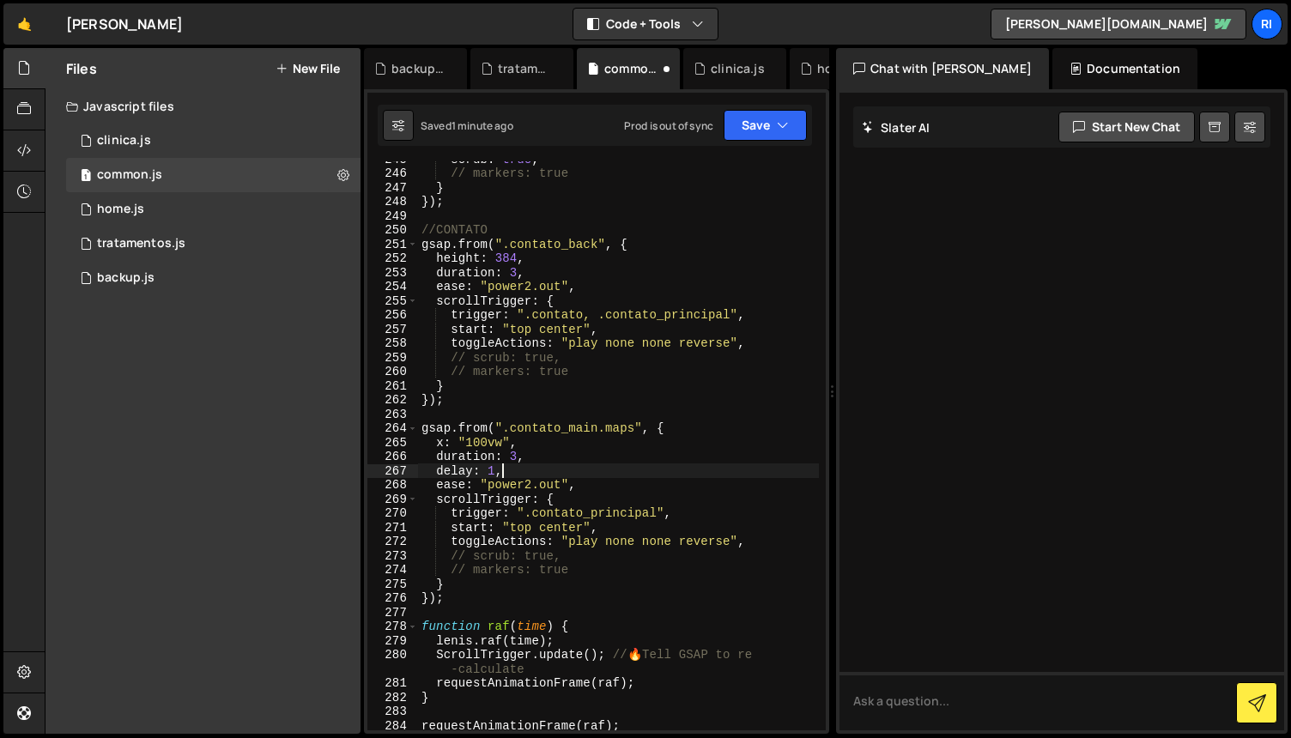
type textarea "delay: 1,"
click at [761, 128] on button "Save" at bounding box center [765, 125] width 83 height 31
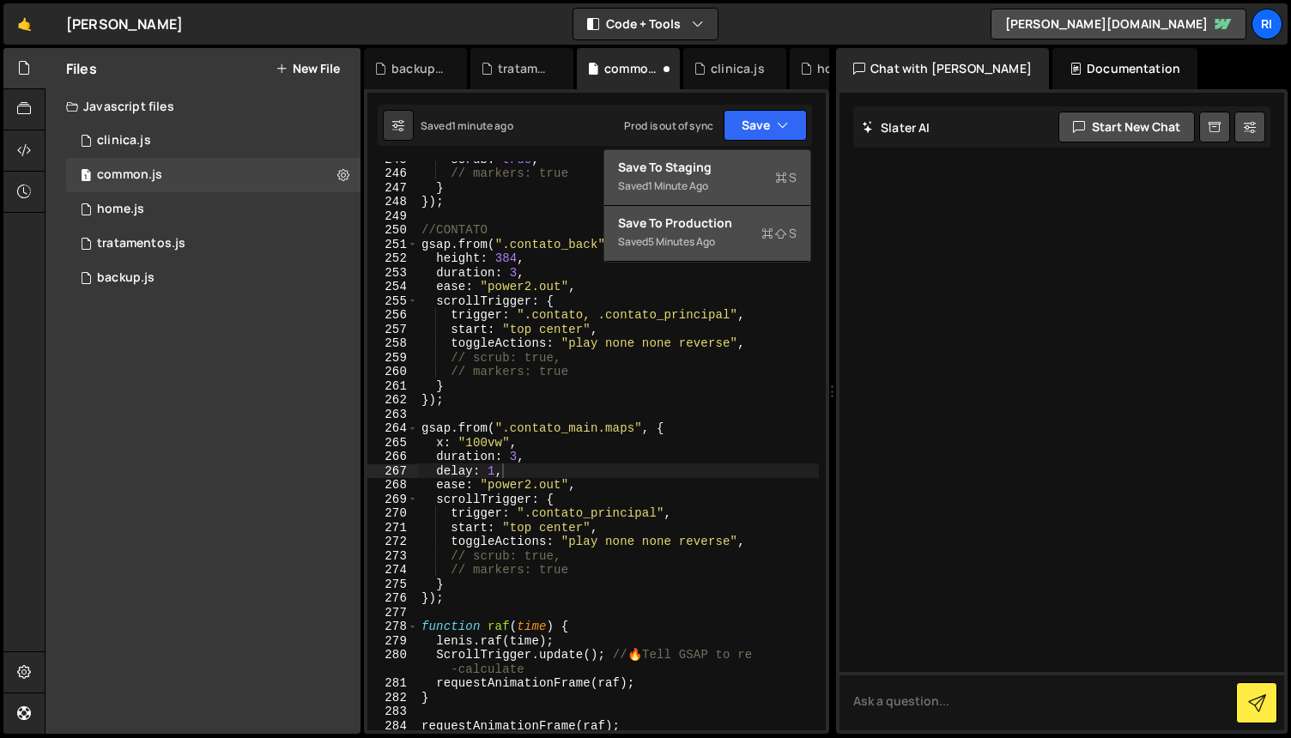
click at [699, 250] on div "Saved 5 minutes ago" at bounding box center [707, 242] width 179 height 21
